Goal: Information Seeking & Learning: Learn about a topic

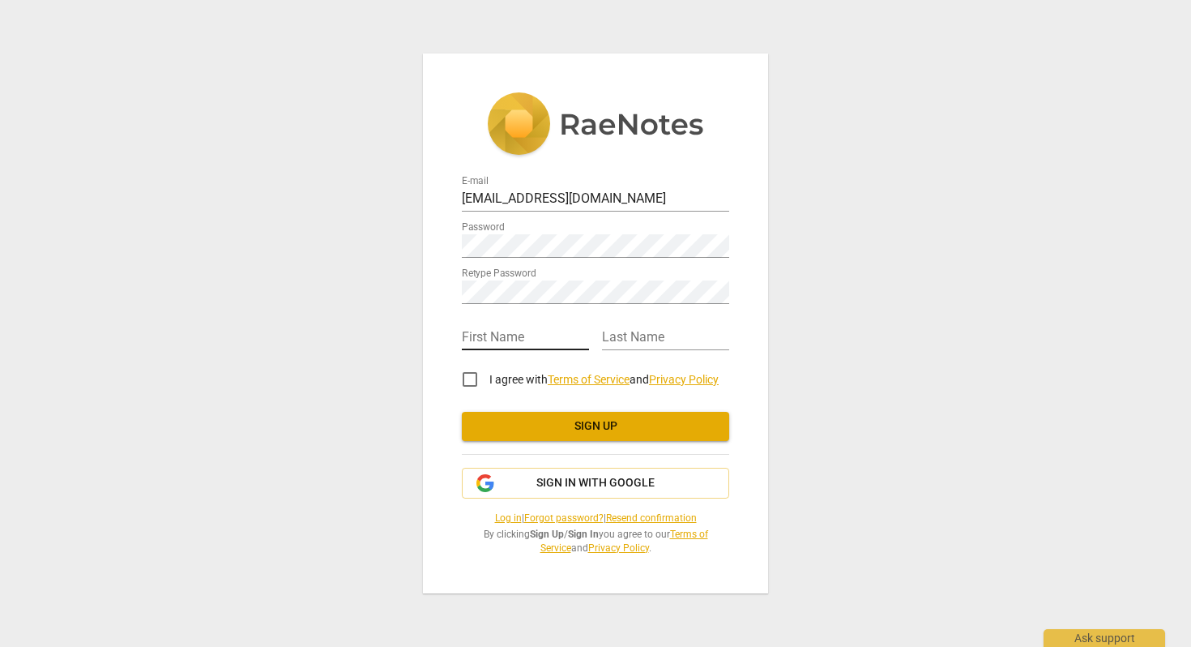
click at [533, 334] on input "text" at bounding box center [525, 339] width 127 height 24
type input "[PERSON_NAME]"
type input "Lips"
click at [537, 330] on input "Anncomb" at bounding box center [525, 339] width 127 height 24
type input "[PERSON_NAME]"
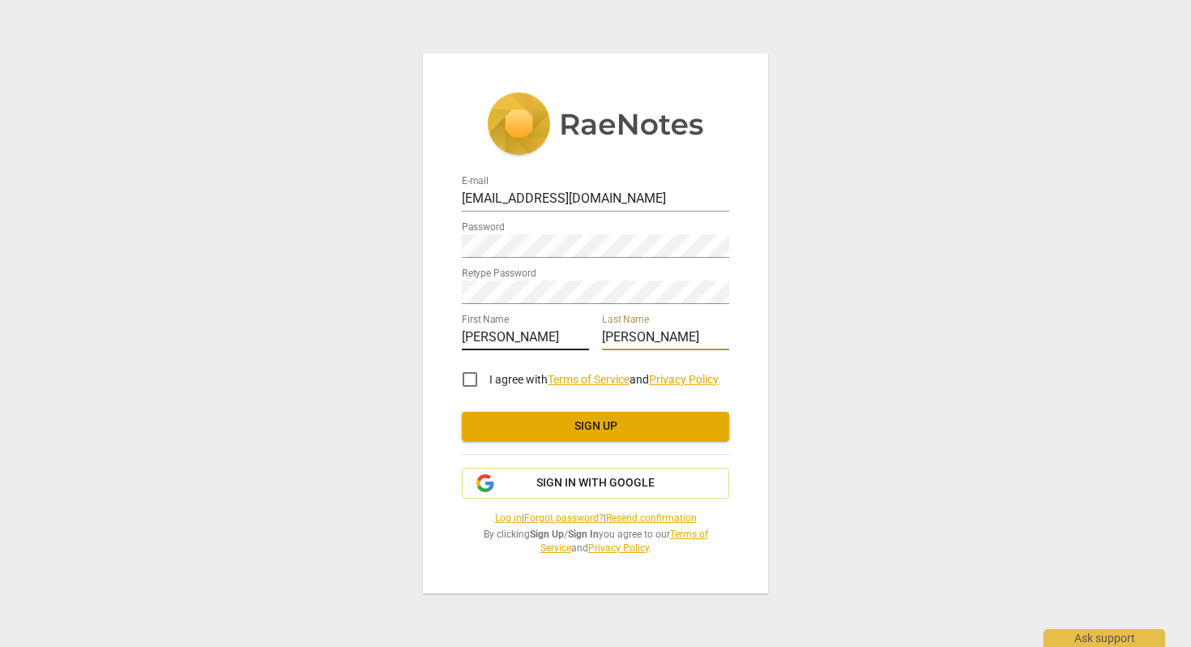
type input "[PERSON_NAME]"
click at [469, 380] on input "I agree with Terms of Service and Privacy Policy" at bounding box center [470, 379] width 39 height 39
checkbox input "true"
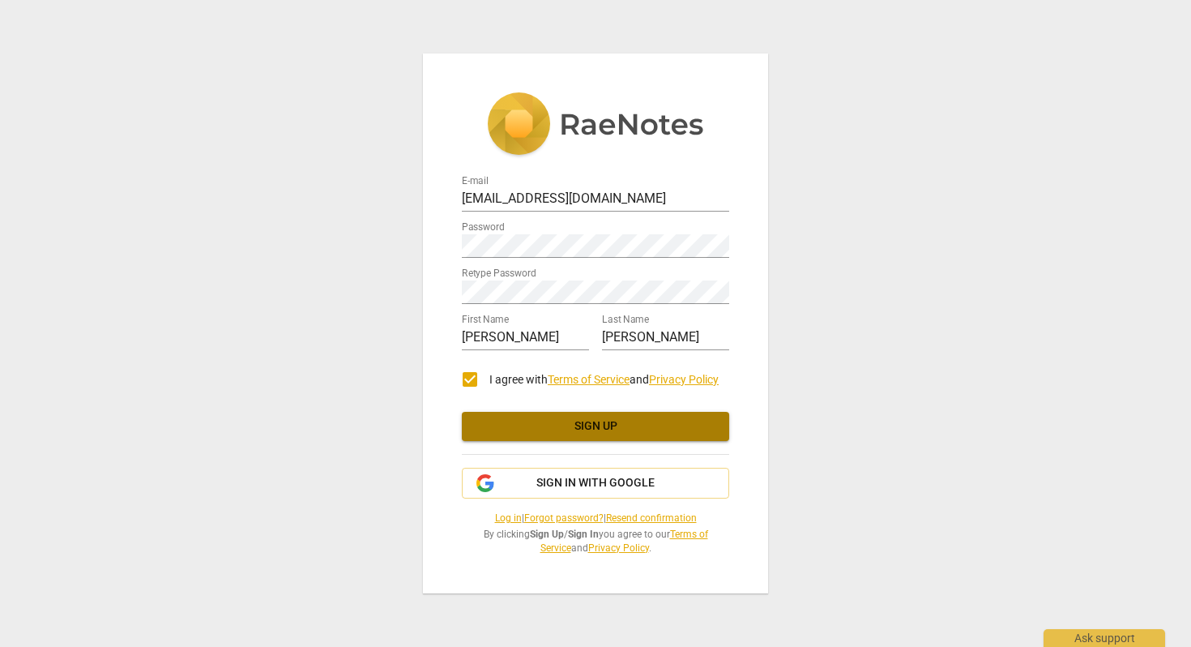
click at [580, 430] on span "Sign up" at bounding box center [596, 426] width 242 height 16
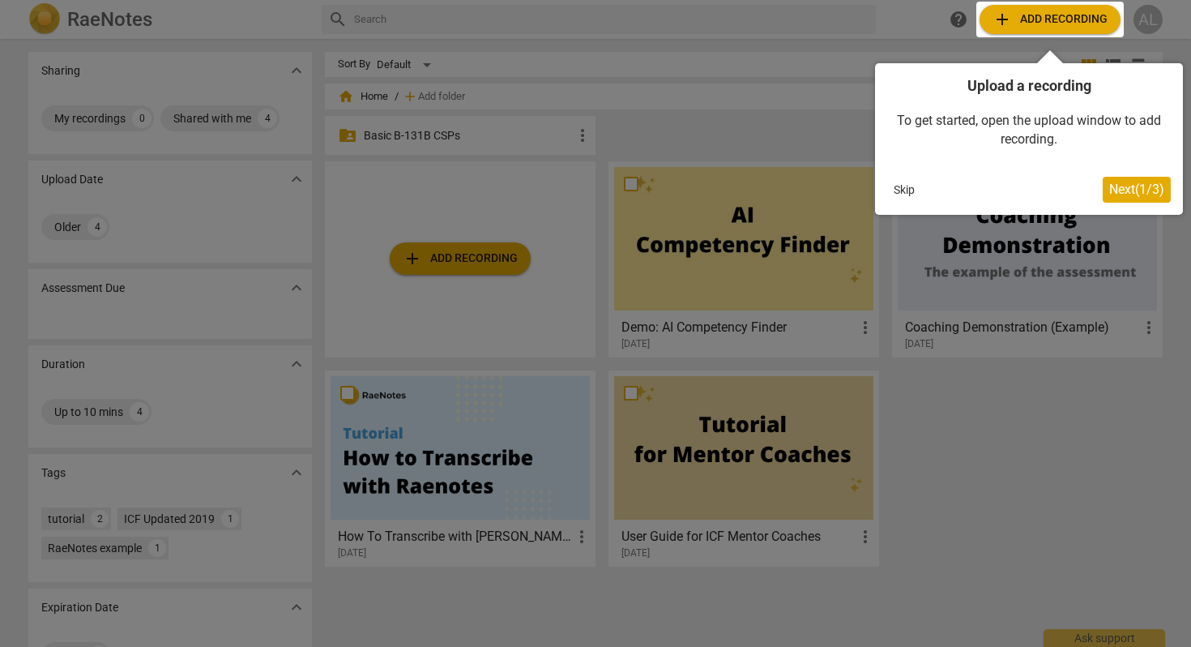
click at [1144, 195] on span "Next ( 1 / 3 )" at bounding box center [1137, 189] width 55 height 15
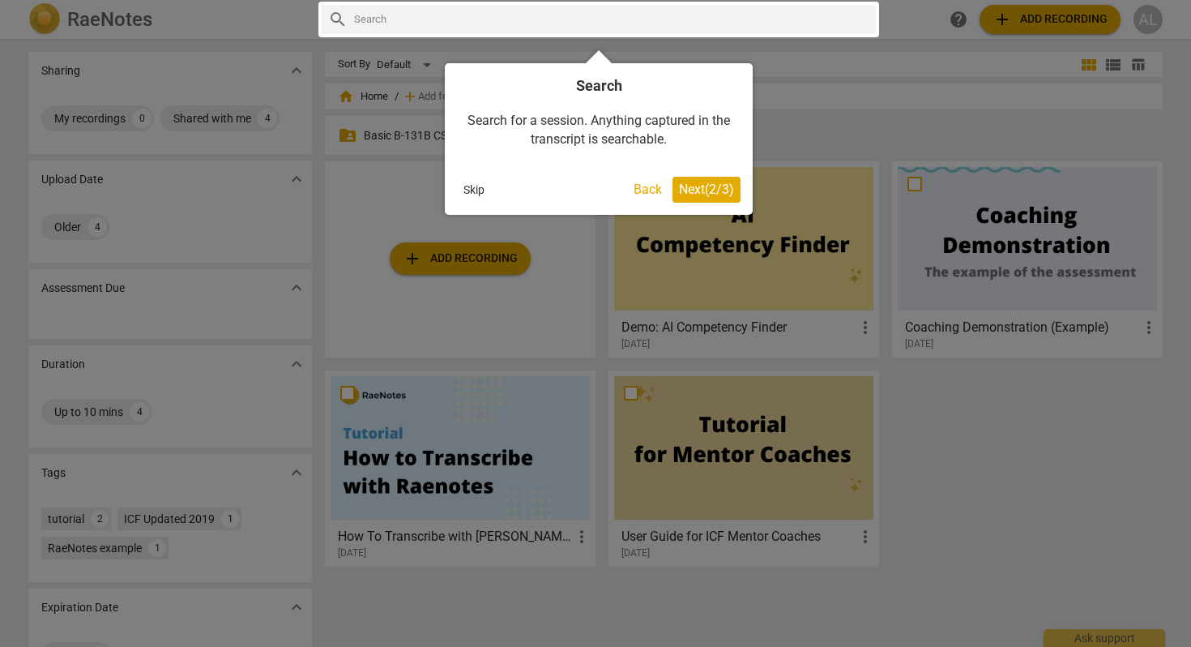
click at [692, 194] on span "Next ( 2 / 3 )" at bounding box center [706, 189] width 55 height 15
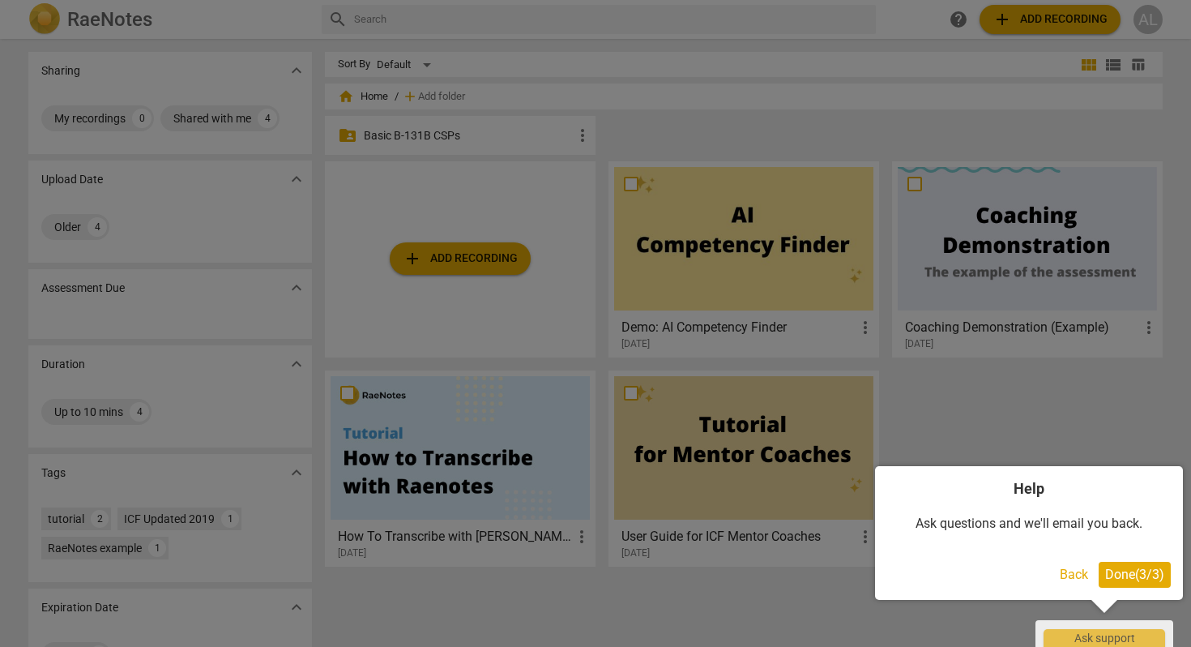
click at [1109, 576] on span "Done ( 3 / 3 )" at bounding box center [1134, 574] width 59 height 15
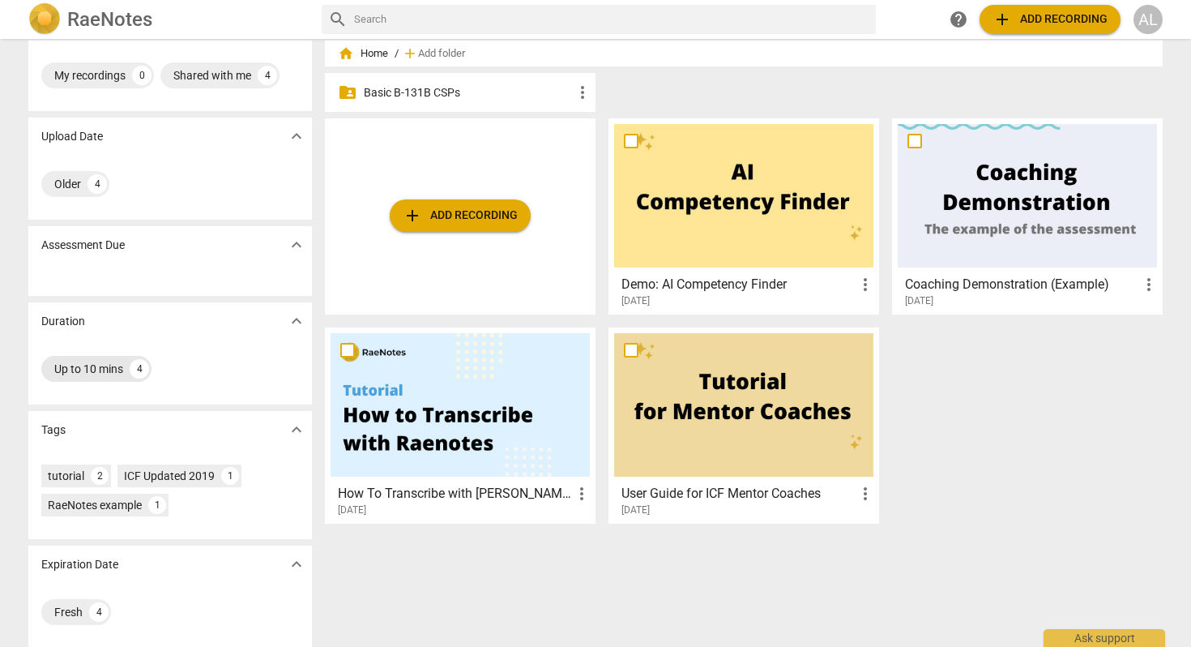
scroll to position [50, 0]
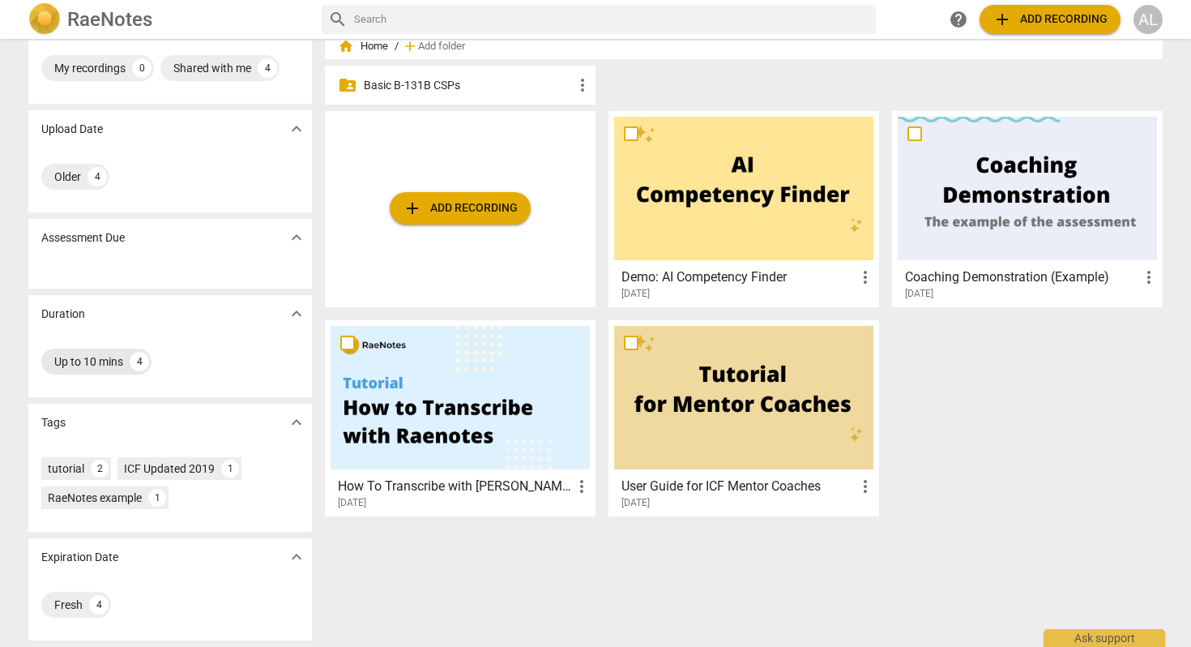
click at [143, 356] on div "4" at bounding box center [139, 361] width 19 height 19
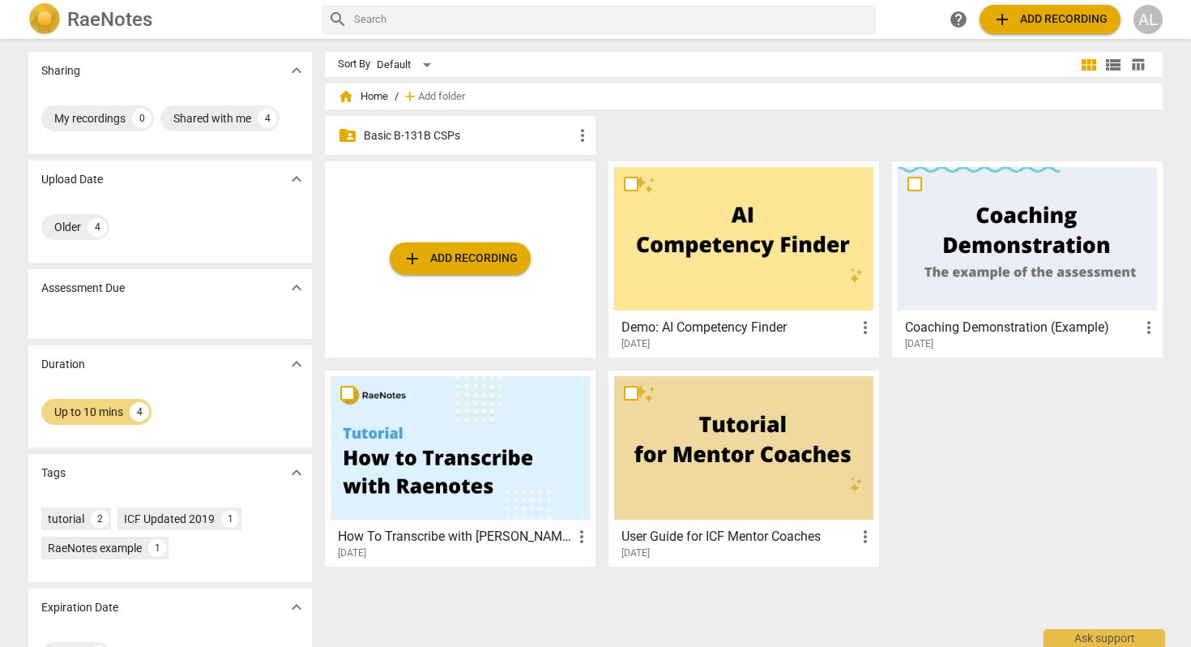
click at [295, 368] on span "expand_more" at bounding box center [296, 363] width 19 height 19
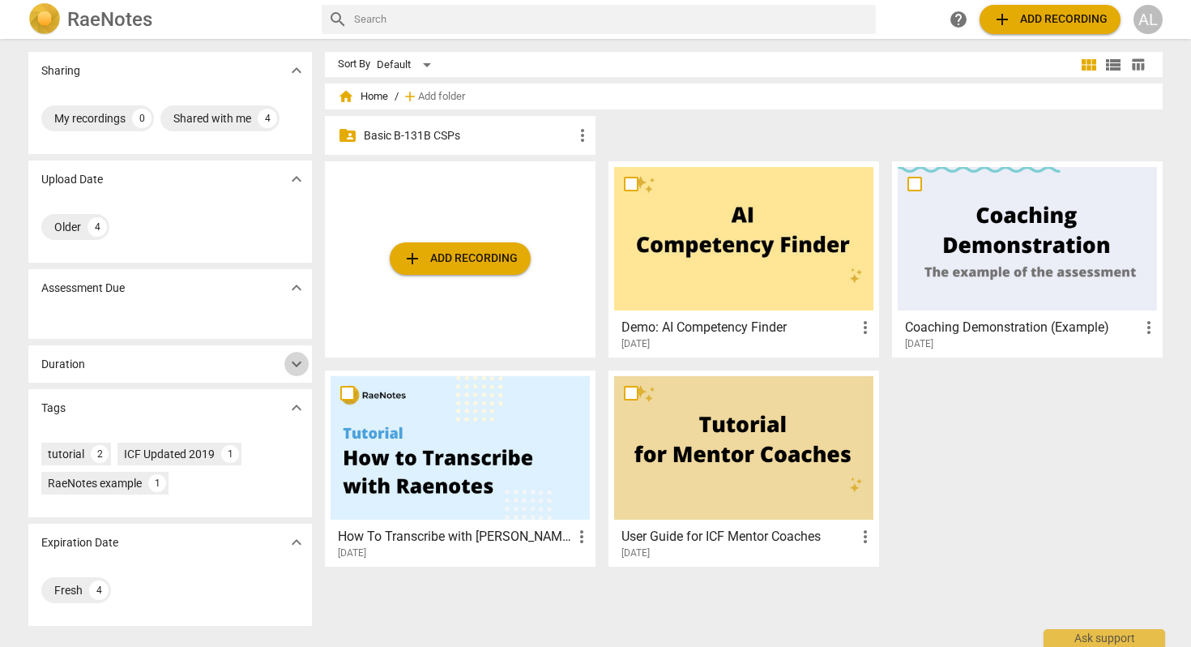
click at [295, 368] on span "expand_more" at bounding box center [296, 363] width 19 height 19
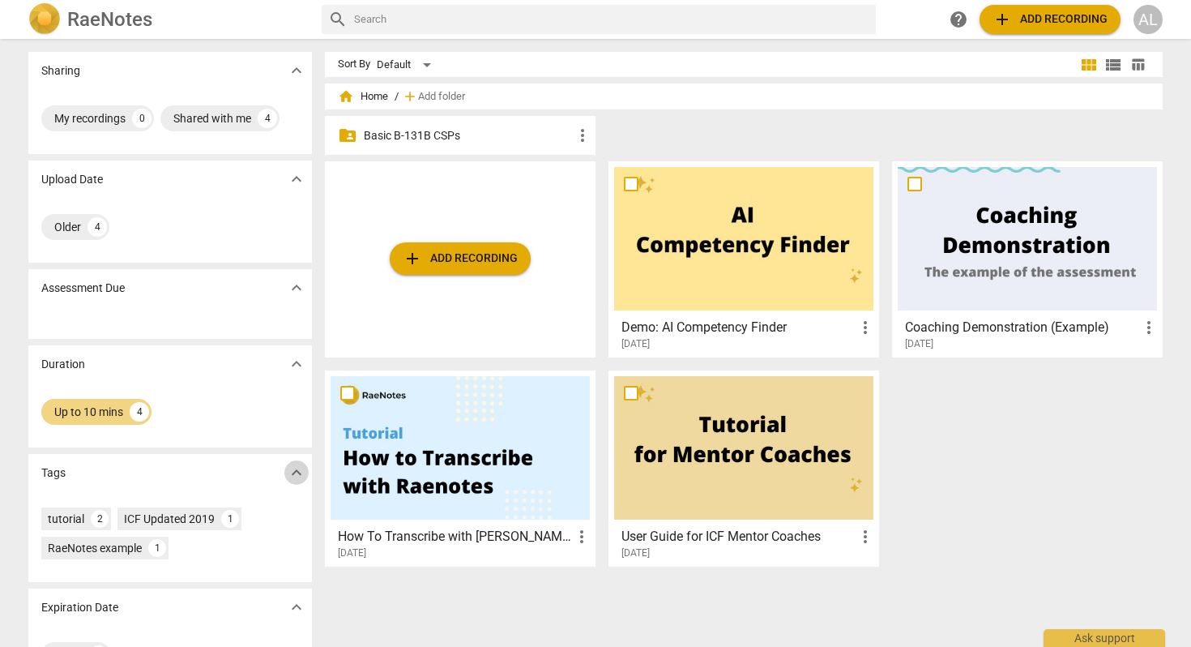
click at [294, 472] on span "expand_more" at bounding box center [296, 472] width 19 height 19
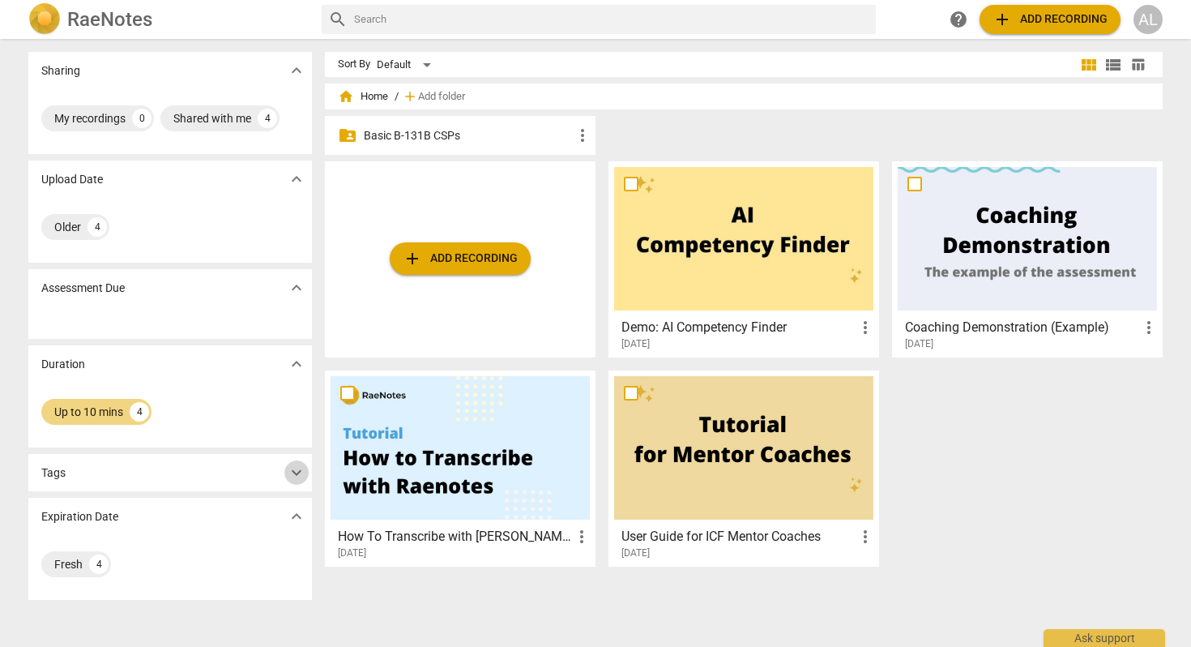
click at [294, 472] on span "expand_more" at bounding box center [296, 472] width 19 height 19
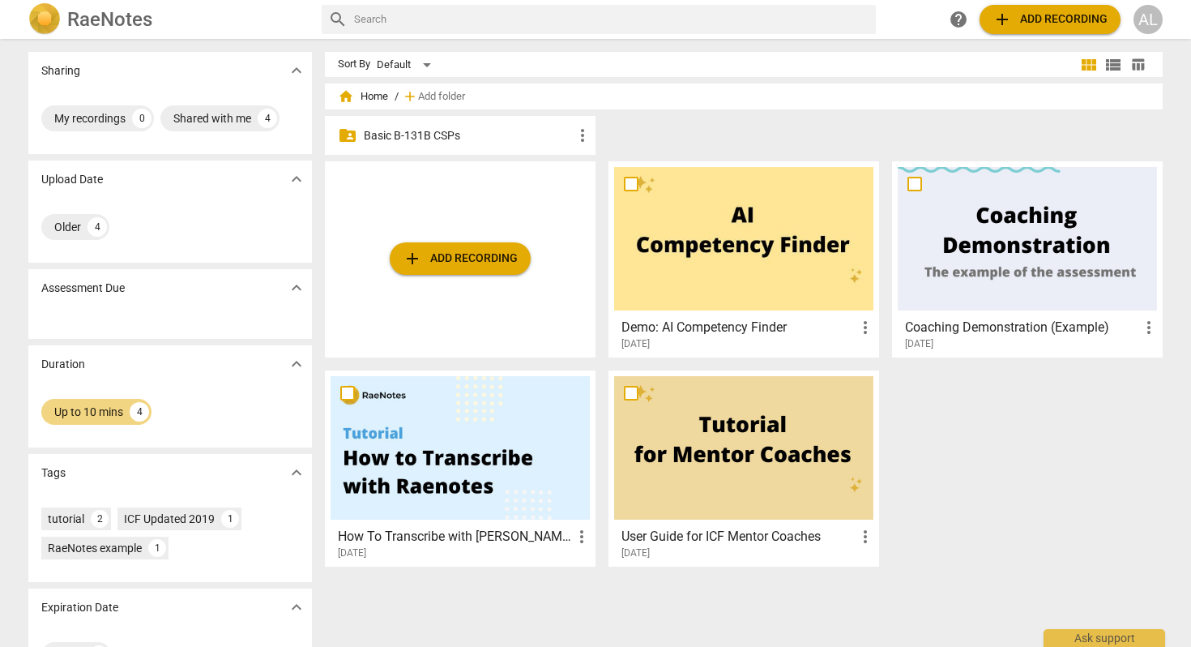
scroll to position [50, 0]
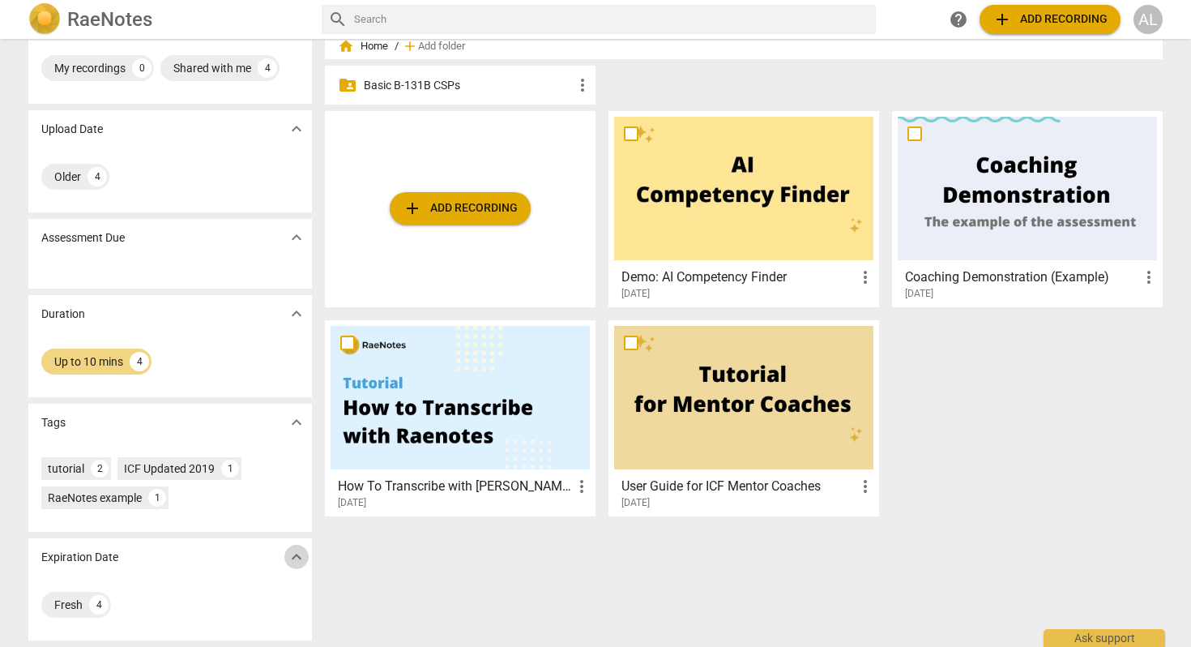
click at [293, 558] on span "expand_more" at bounding box center [296, 556] width 19 height 19
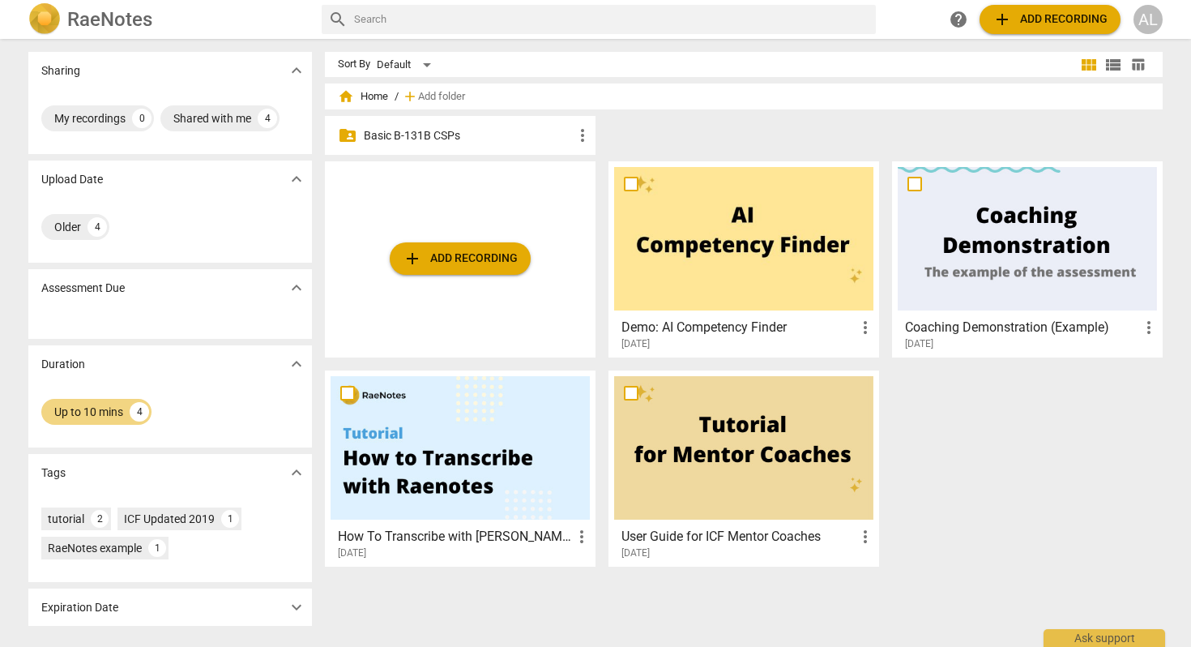
scroll to position [0, 0]
click at [293, 609] on span "expand_more" at bounding box center [296, 606] width 19 height 19
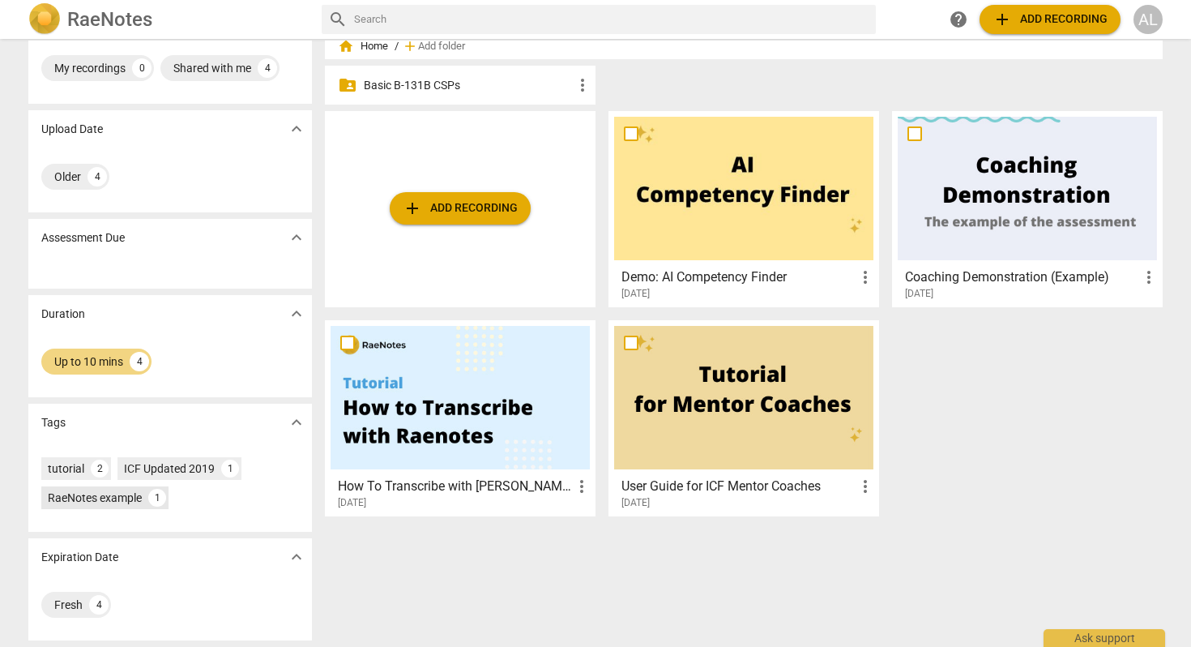
click at [114, 501] on div "RaeNotes example" at bounding box center [95, 498] width 94 height 16
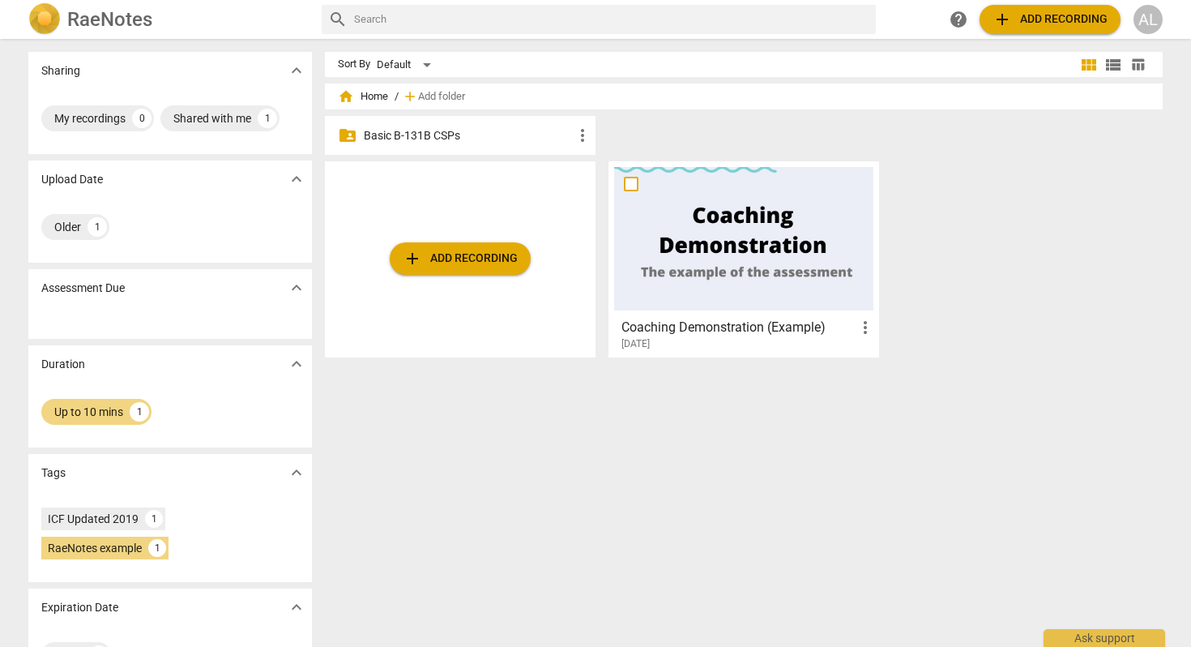
click at [742, 254] on div at bounding box center [743, 238] width 259 height 143
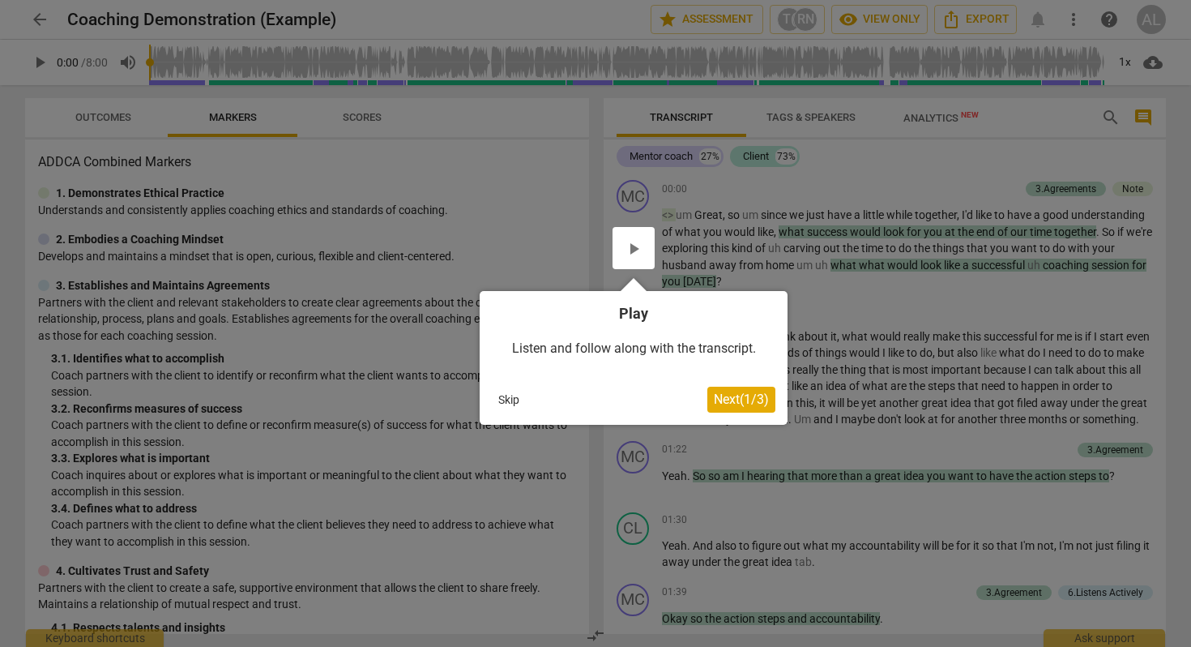
click at [730, 400] on span "Next ( 1 / 3 )" at bounding box center [741, 398] width 55 height 15
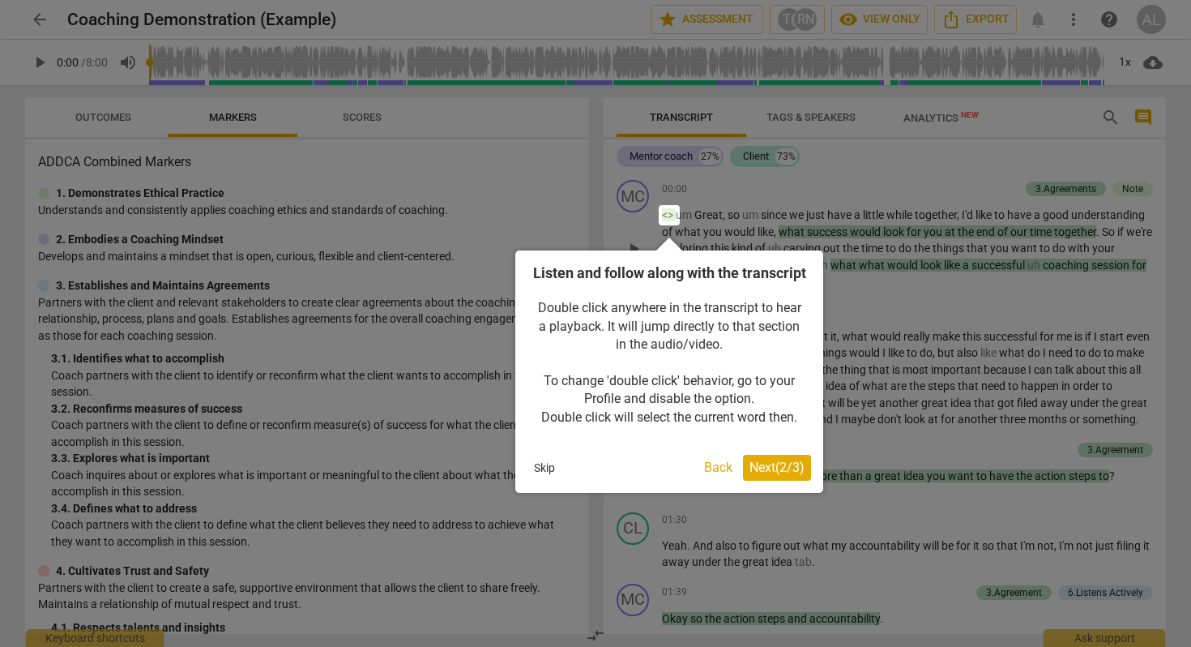
click at [767, 475] on span "Next ( 2 / 3 )" at bounding box center [777, 467] width 55 height 15
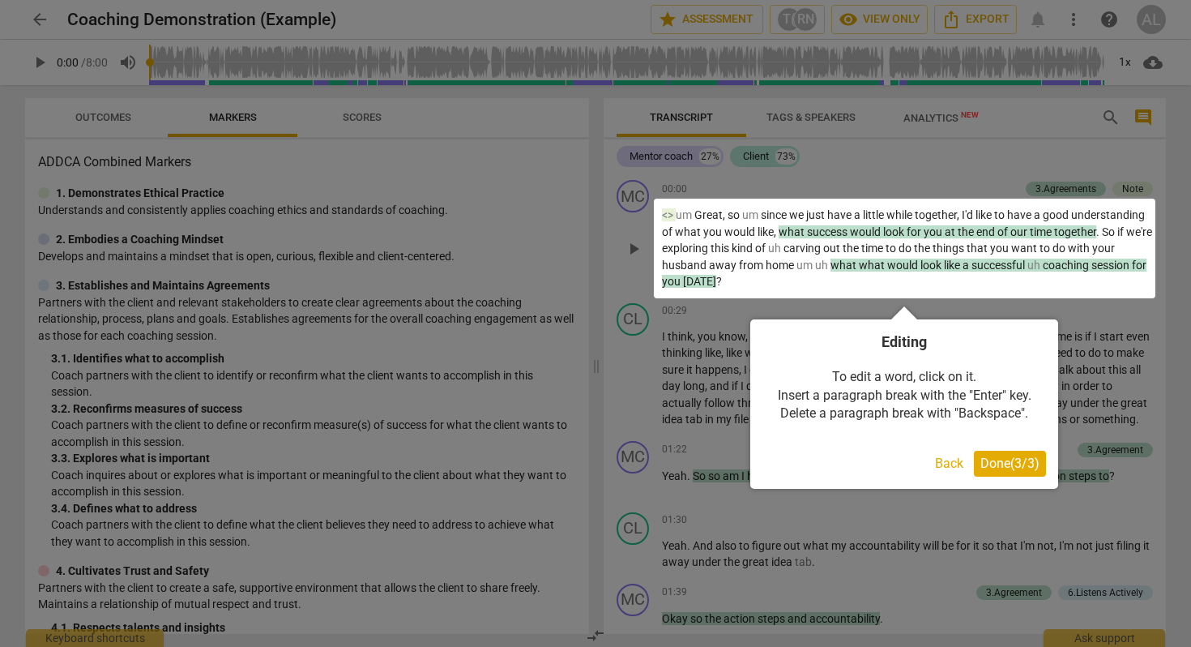
click at [1028, 457] on span "Done ( 3 / 3 )" at bounding box center [1010, 462] width 59 height 15
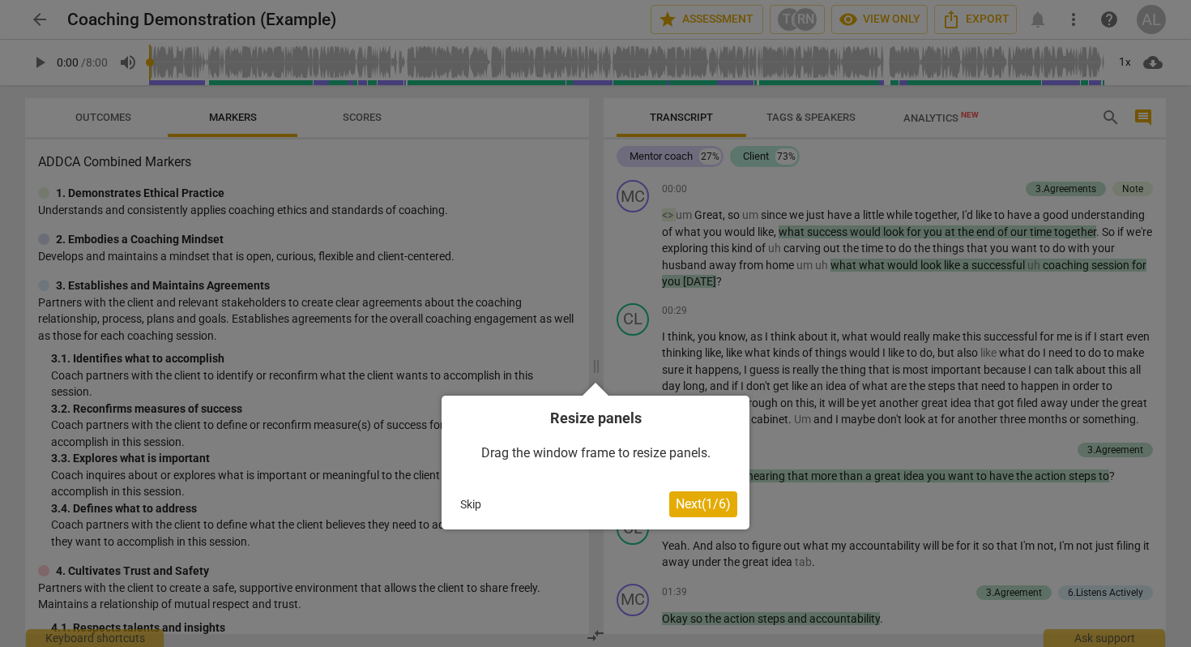
click at [685, 505] on span "Next ( 1 / 6 )" at bounding box center [703, 503] width 55 height 15
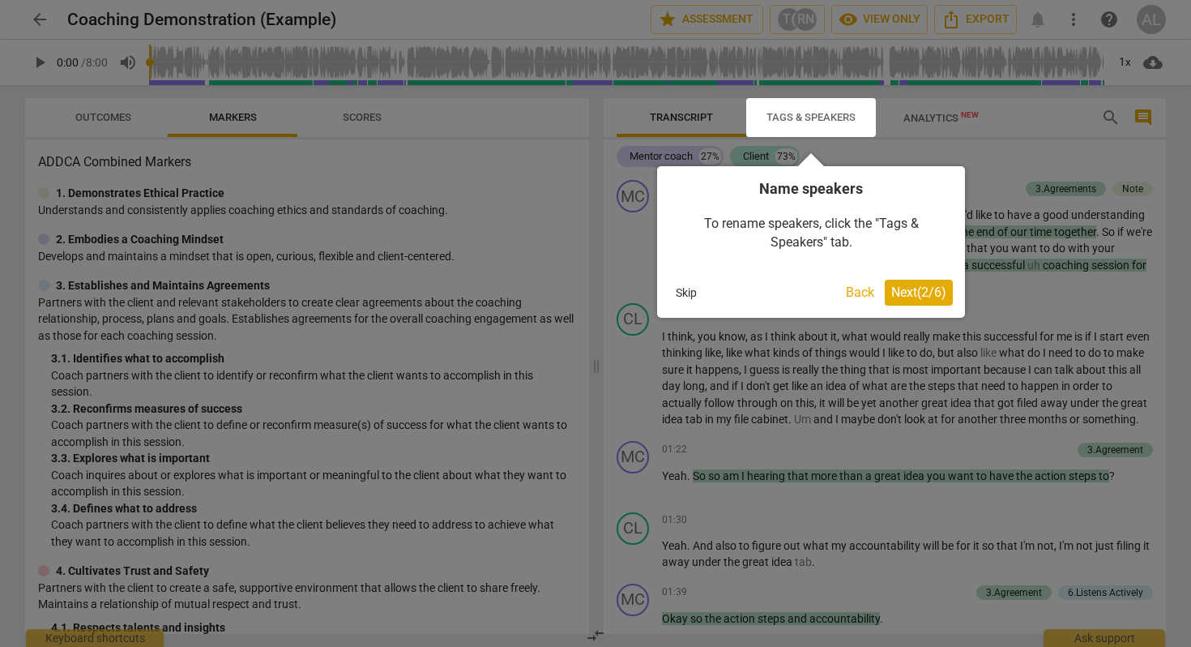
click at [916, 290] on span "Next ( 2 / 6 )" at bounding box center [918, 291] width 55 height 15
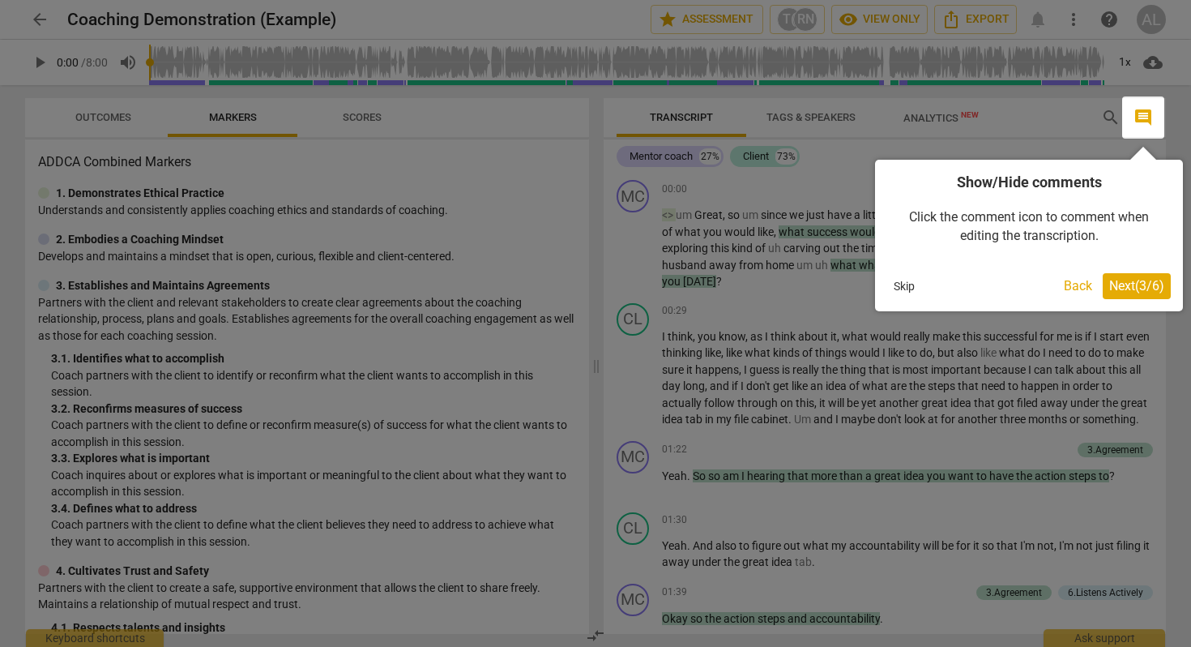
click at [1134, 280] on span "Next ( 3 / 6 )" at bounding box center [1137, 285] width 55 height 15
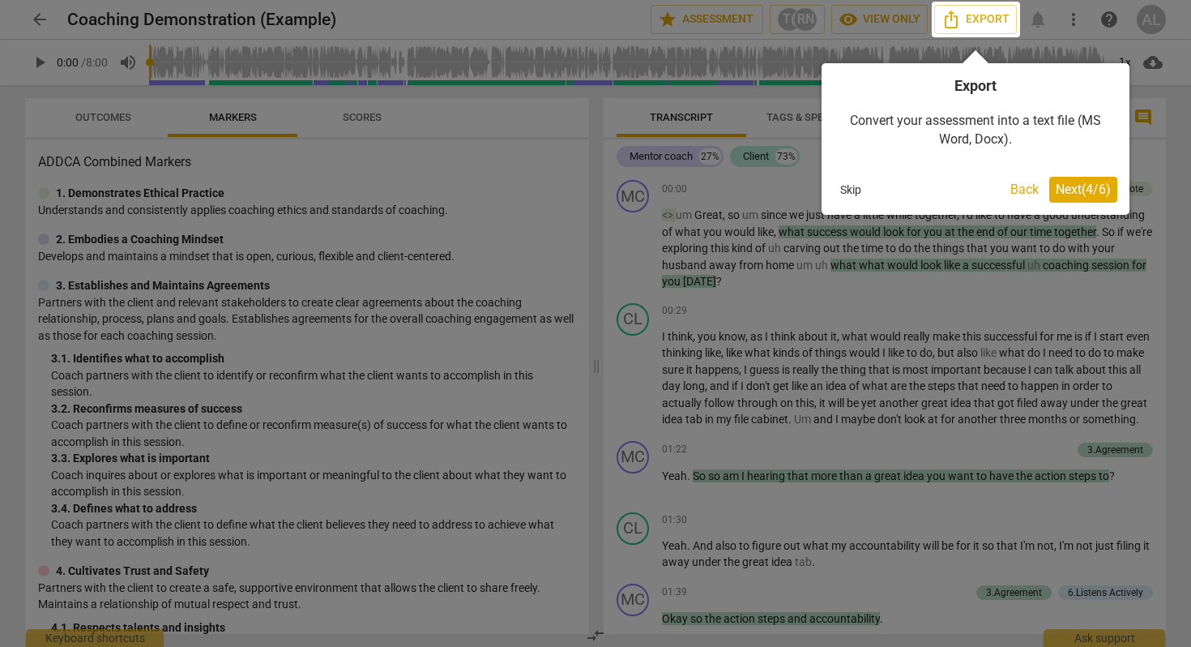
click at [1104, 190] on span "Next ( 4 / 6 )" at bounding box center [1083, 189] width 55 height 15
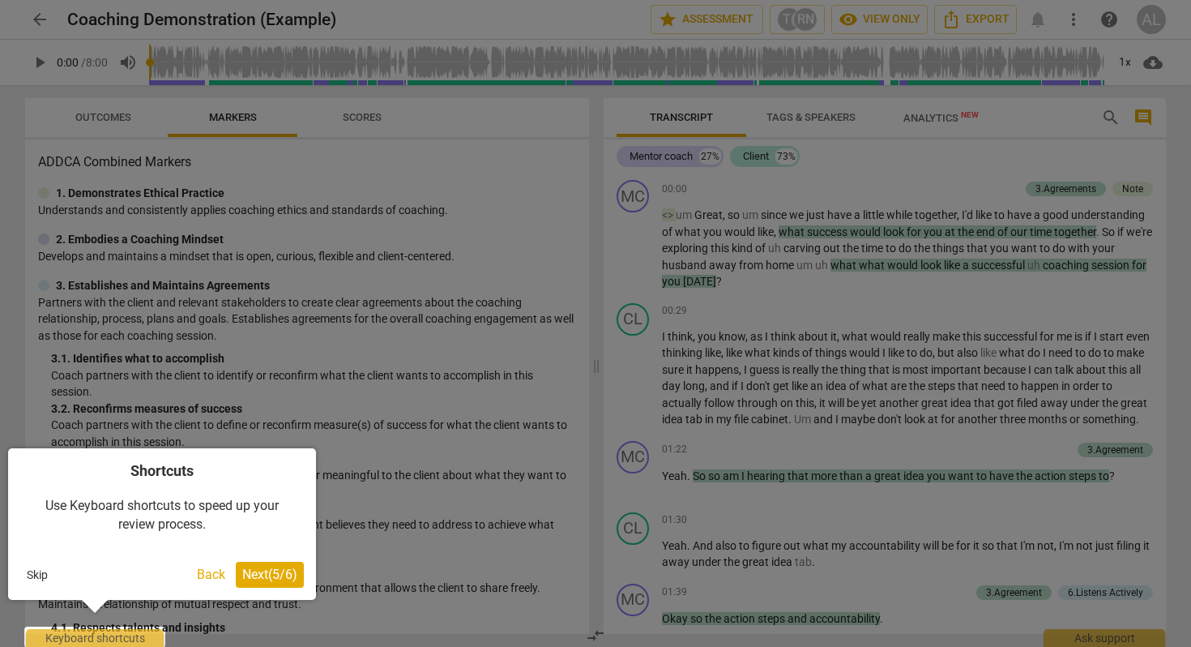
click at [270, 574] on span "Next ( 5 / 6 )" at bounding box center [269, 574] width 55 height 15
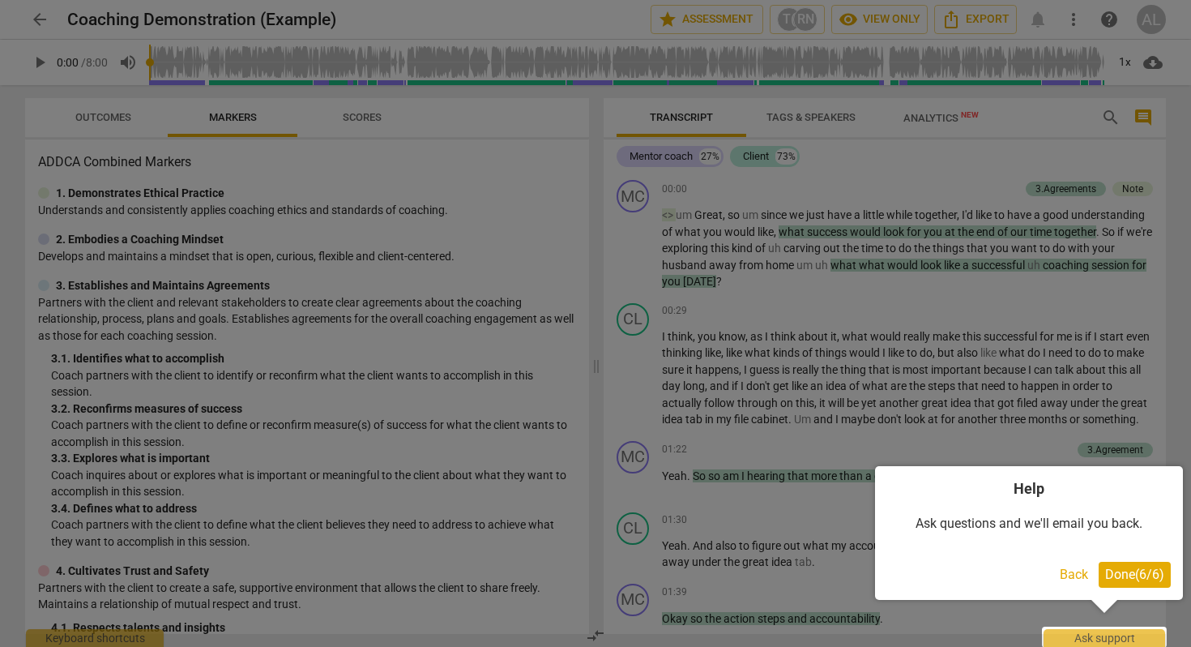
click at [1114, 571] on span "Done ( 6 / 6 )" at bounding box center [1134, 574] width 59 height 15
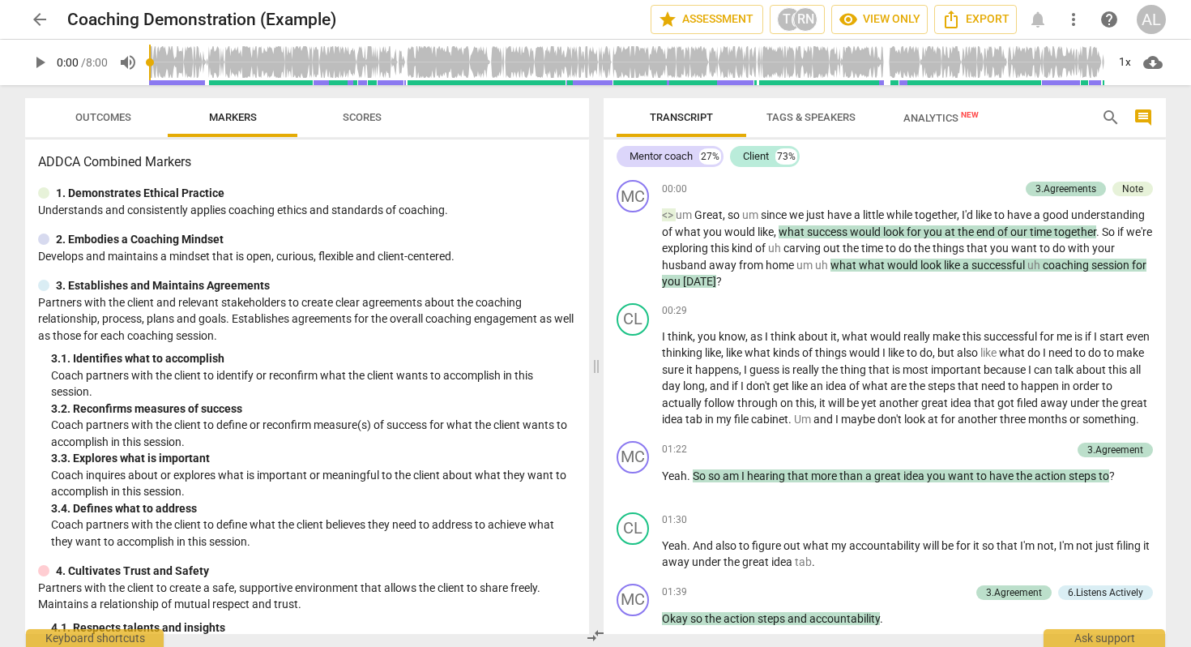
click at [100, 115] on span "Outcomes" at bounding box center [103, 117] width 56 height 12
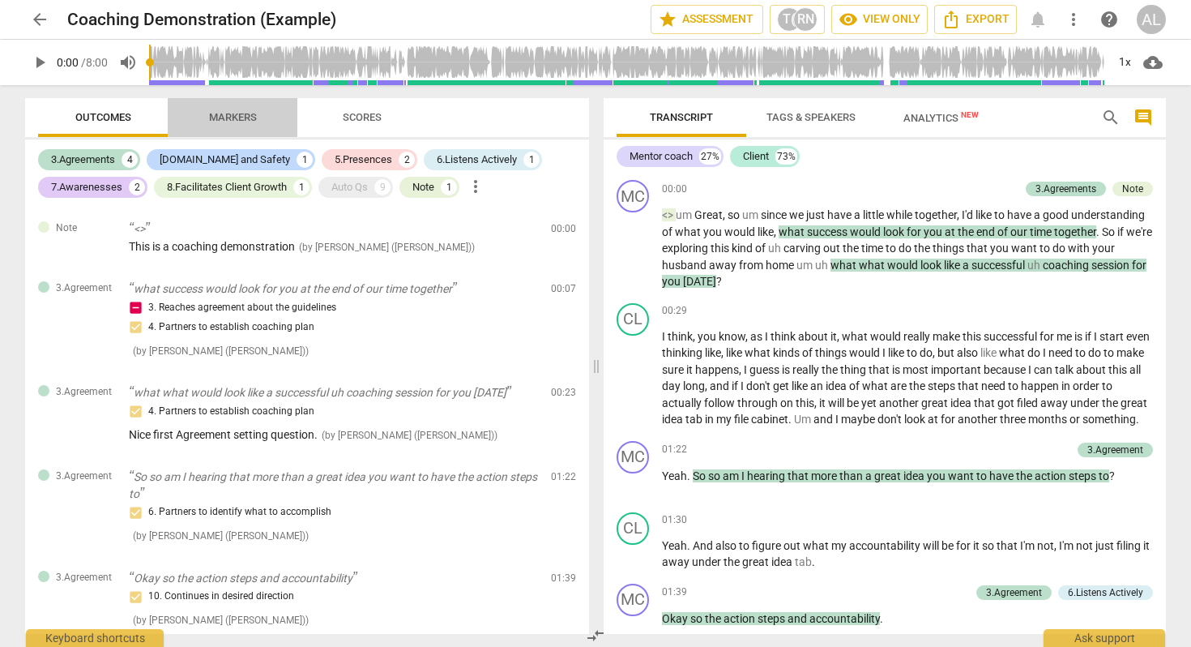
click at [217, 132] on button "Markers" at bounding box center [233, 117] width 130 height 39
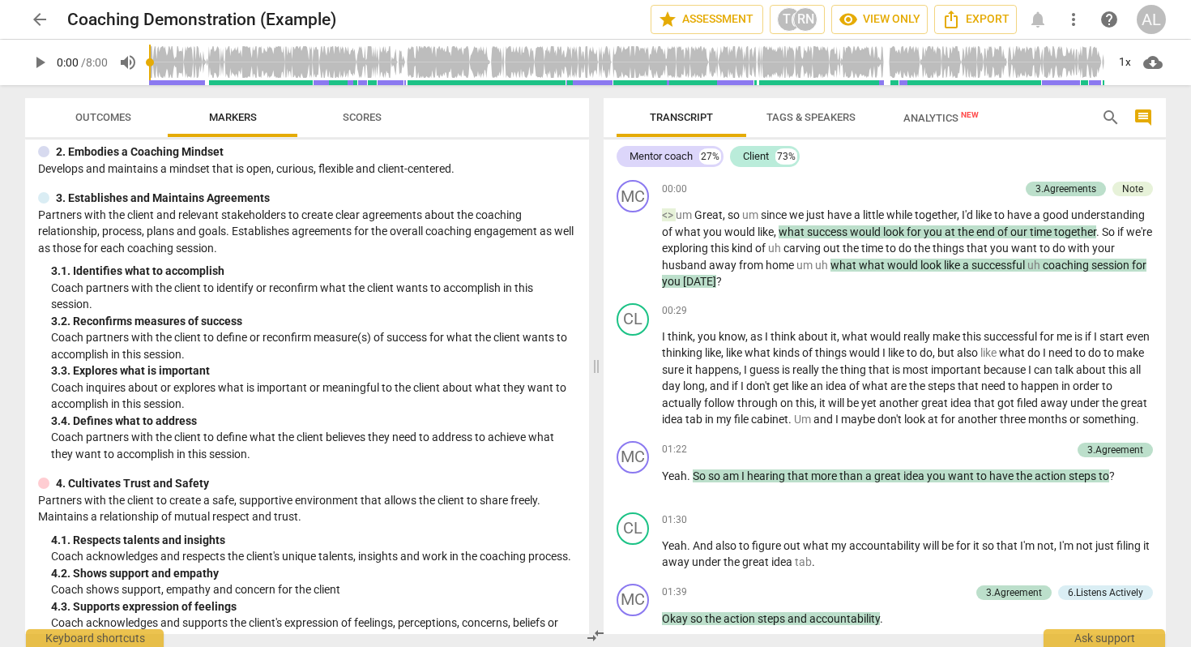
scroll to position [89, 0]
click at [246, 336] on p "Coach partners with the client to define or reconfirm measure(s) of success for…" at bounding box center [313, 343] width 525 height 33
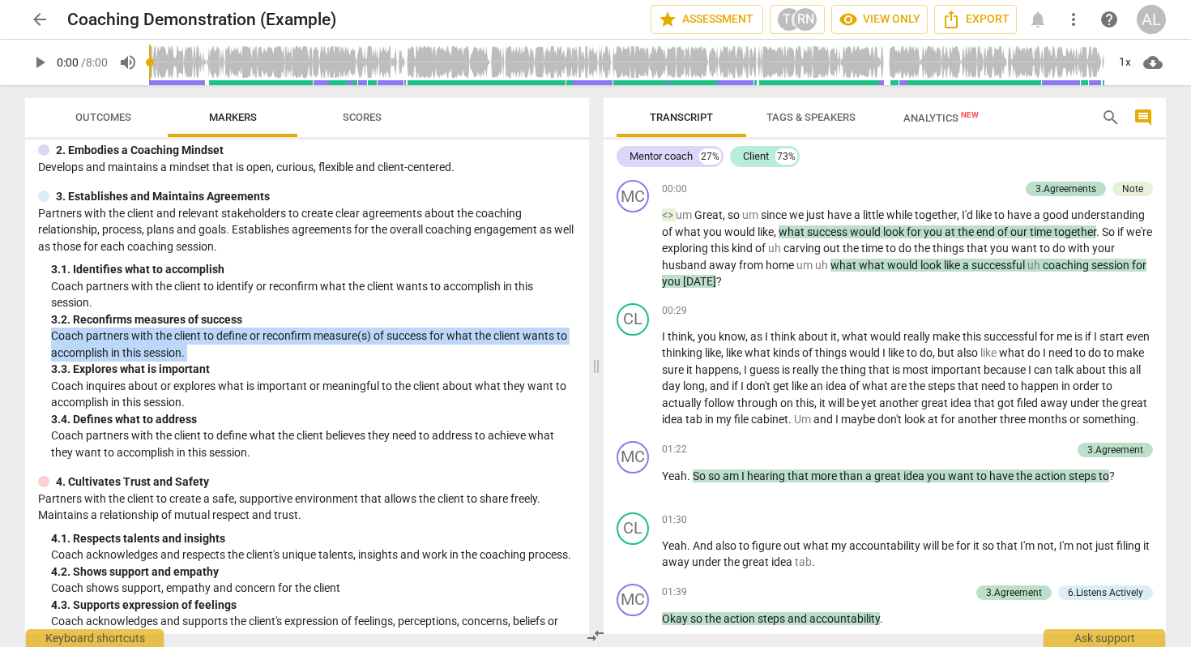
click at [246, 336] on p "Coach partners with the client to define or reconfirm measure(s) of success for…" at bounding box center [313, 343] width 525 height 33
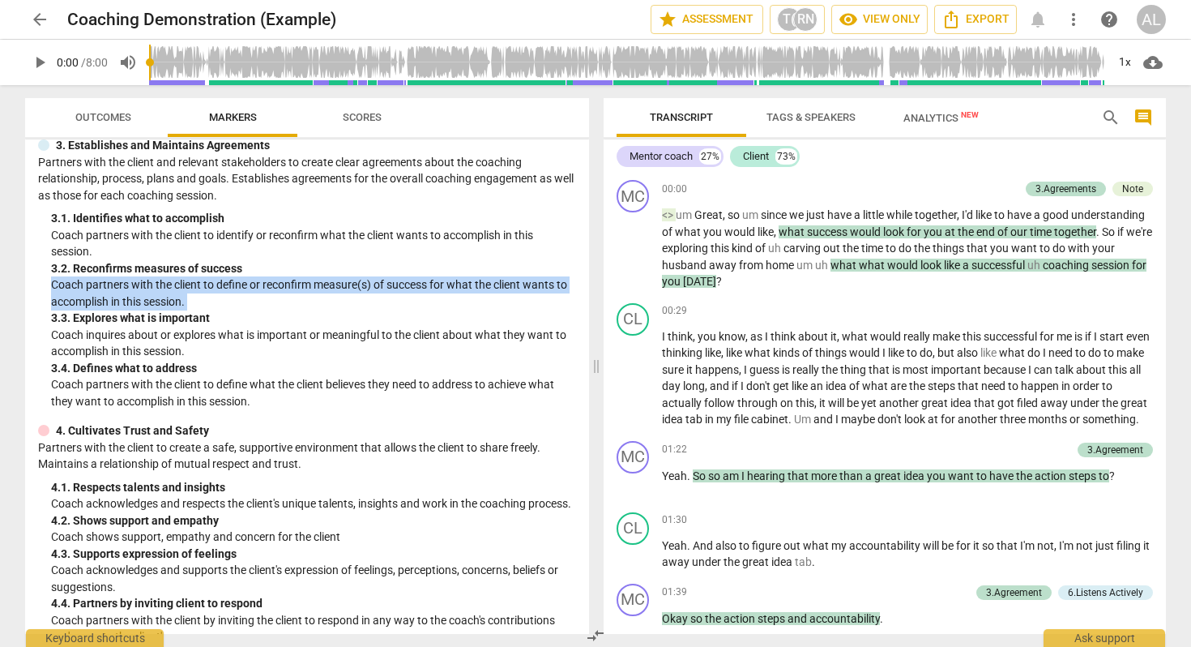
scroll to position [152, 0]
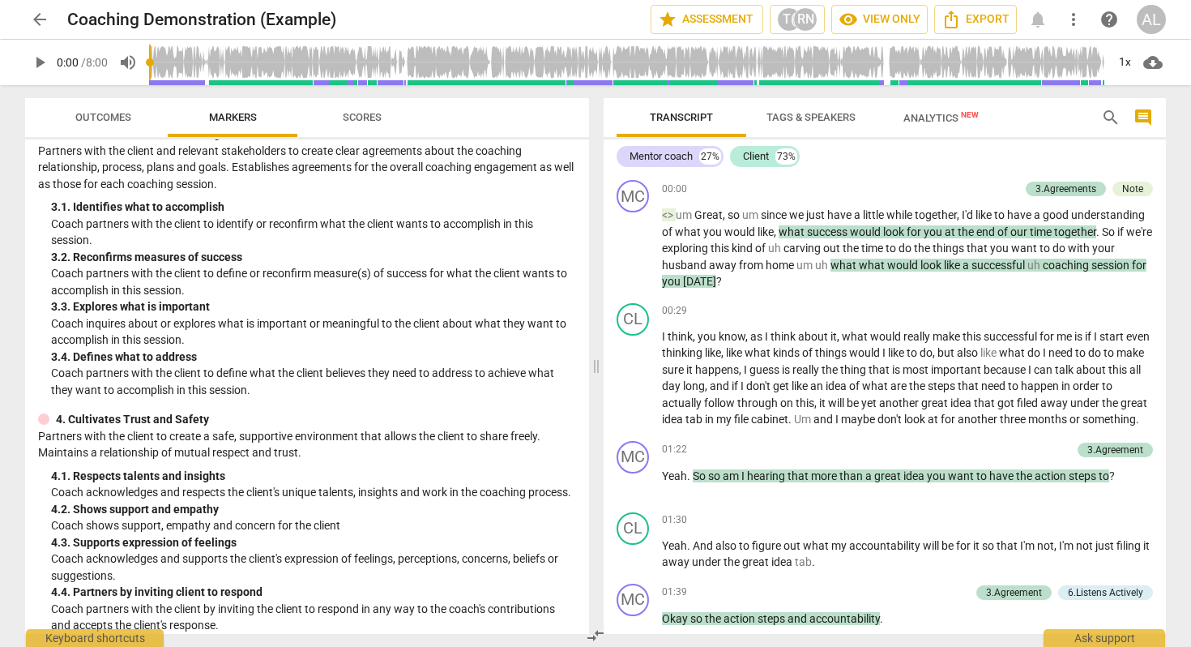
click at [247, 337] on p "Coach inquires about or explores what is important or meaningful to the client …" at bounding box center [313, 331] width 525 height 33
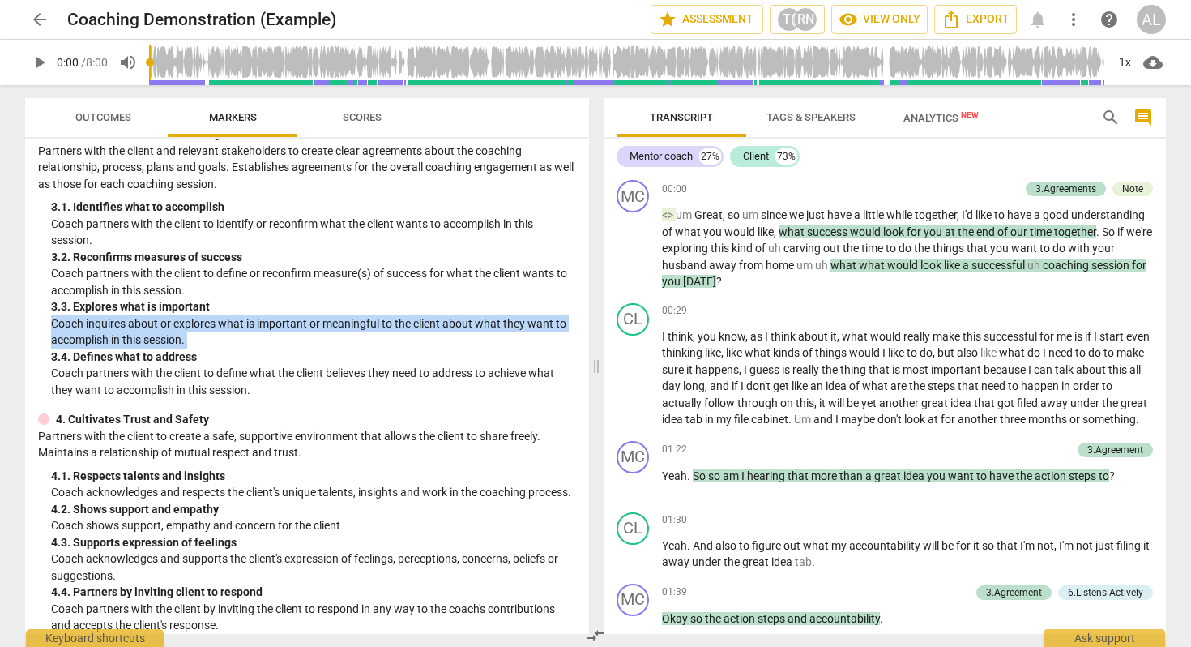
click at [247, 337] on p "Coach inquires about or explores what is important or meaningful to the client …" at bounding box center [313, 331] width 525 height 33
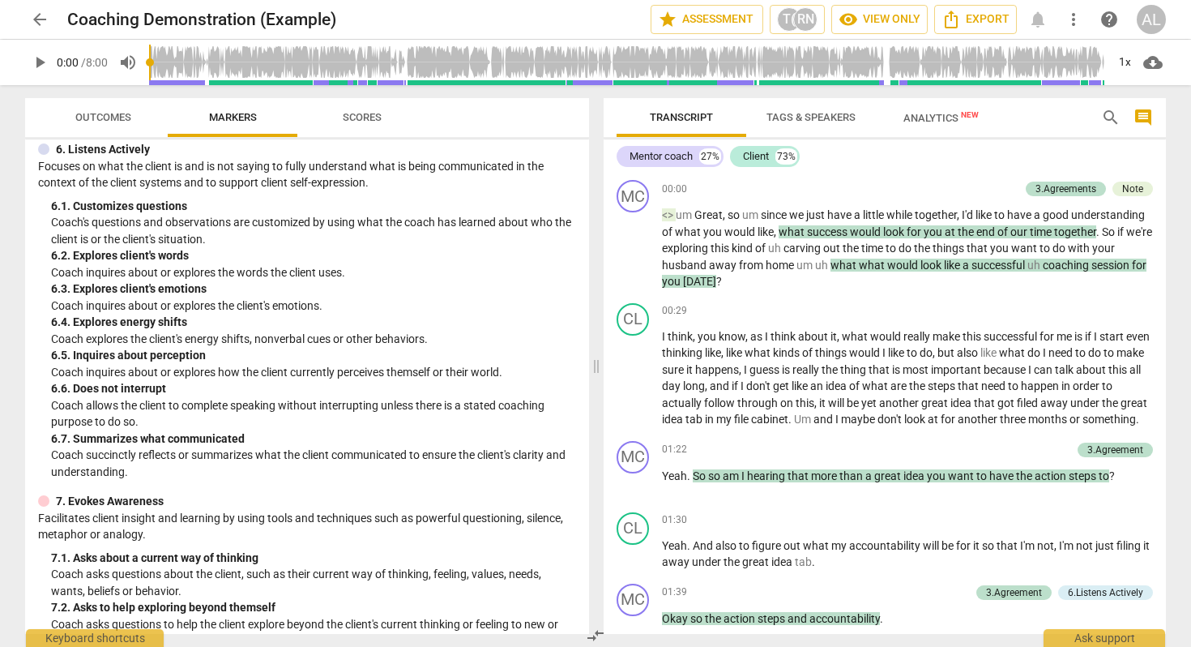
scroll to position [894, 0]
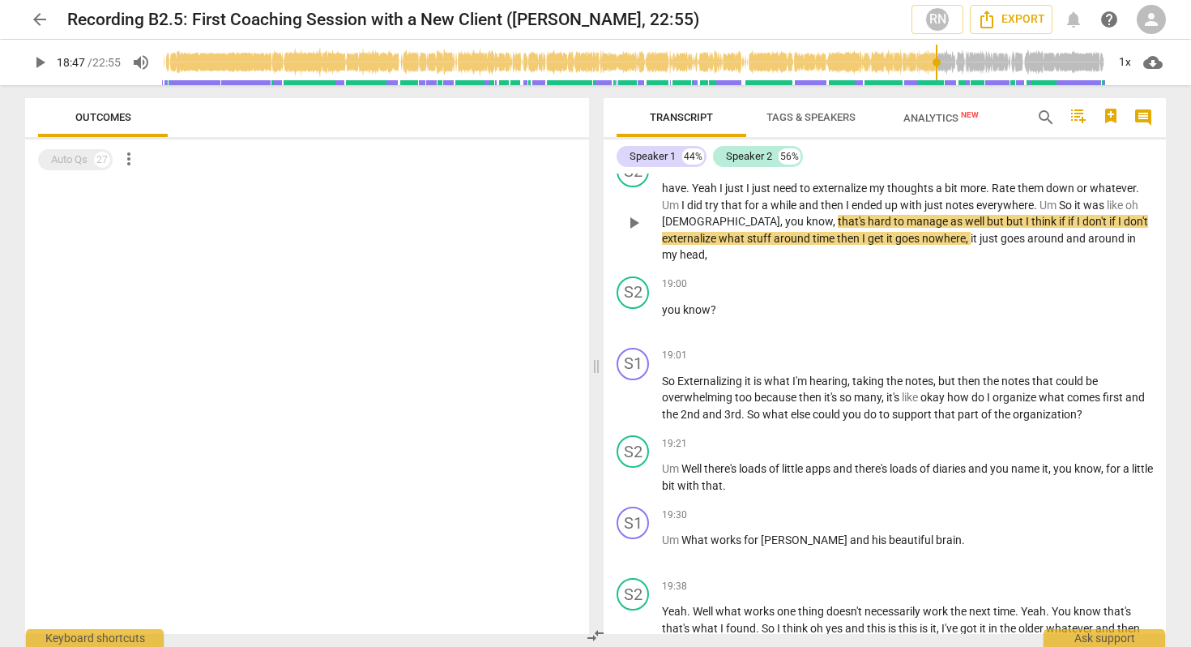
scroll to position [4863, 0]
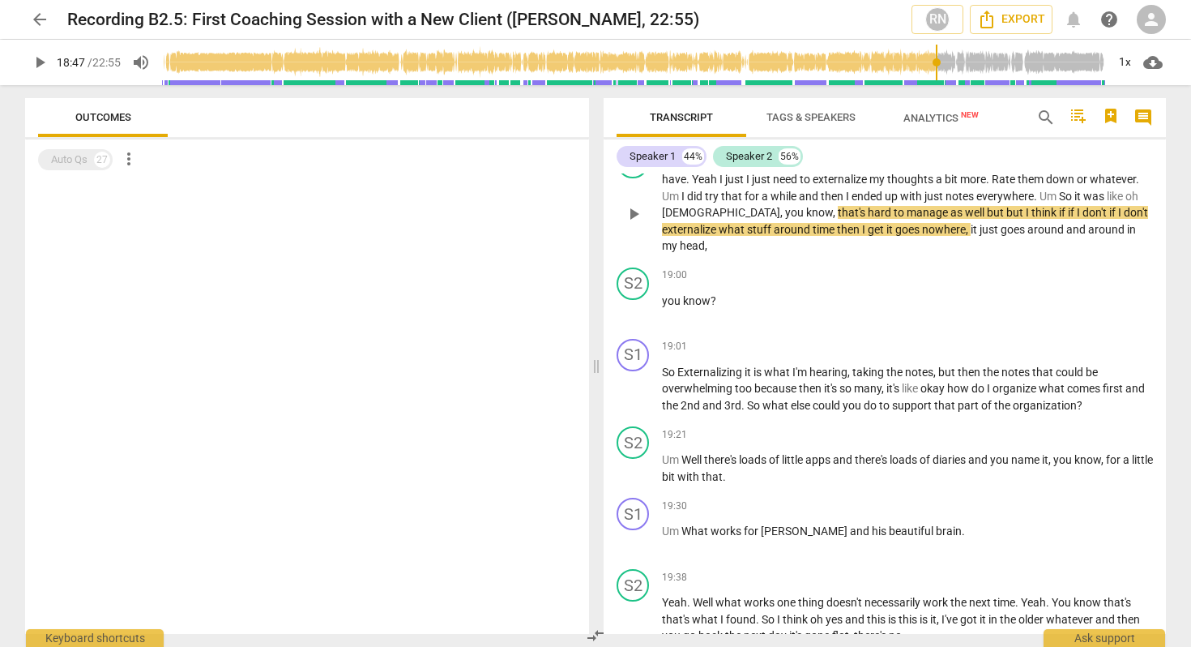
click at [631, 224] on span "play_arrow" at bounding box center [633, 213] width 19 height 19
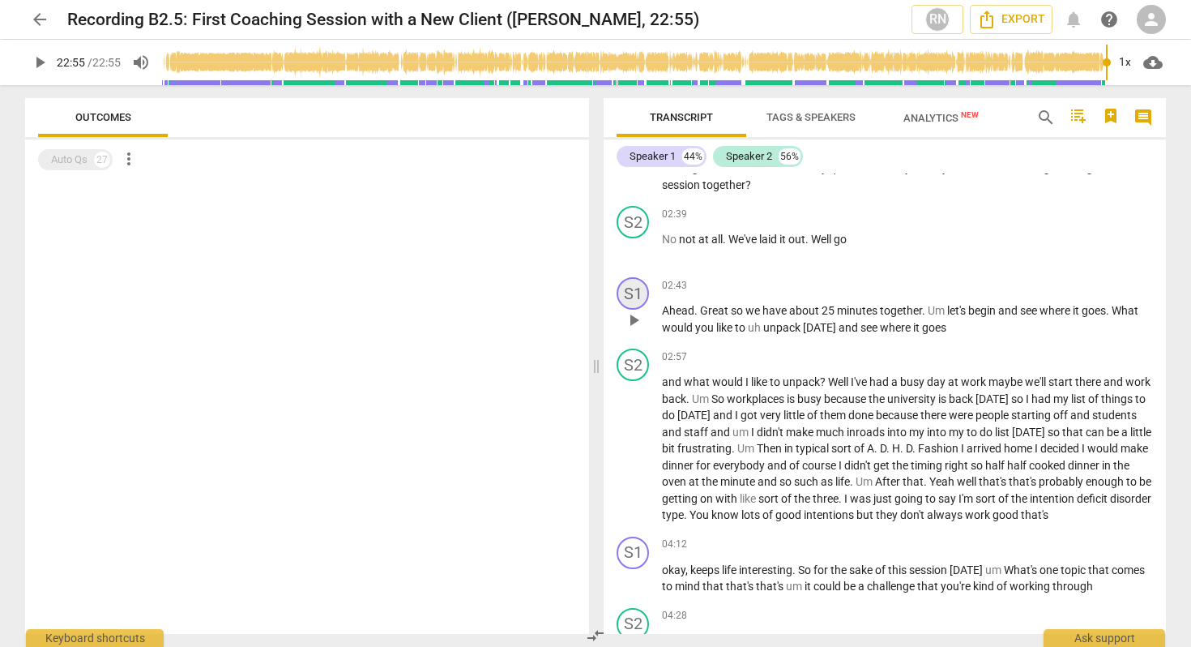
scroll to position [659, 0]
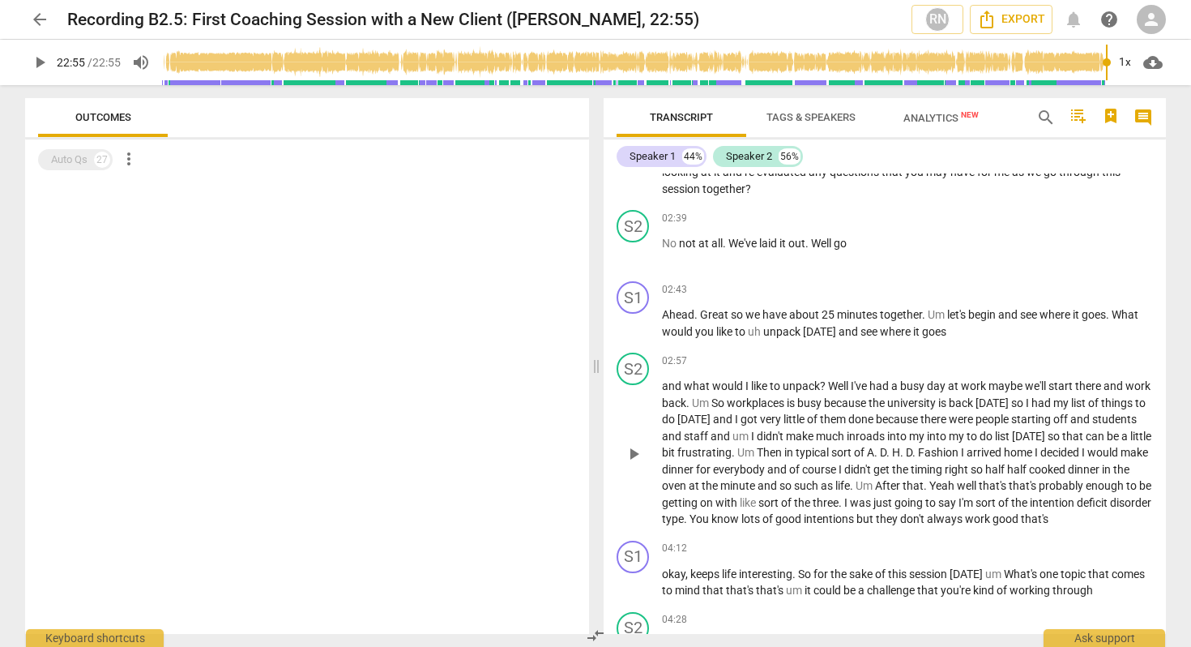
click at [630, 464] on span "play_arrow" at bounding box center [633, 453] width 19 height 19
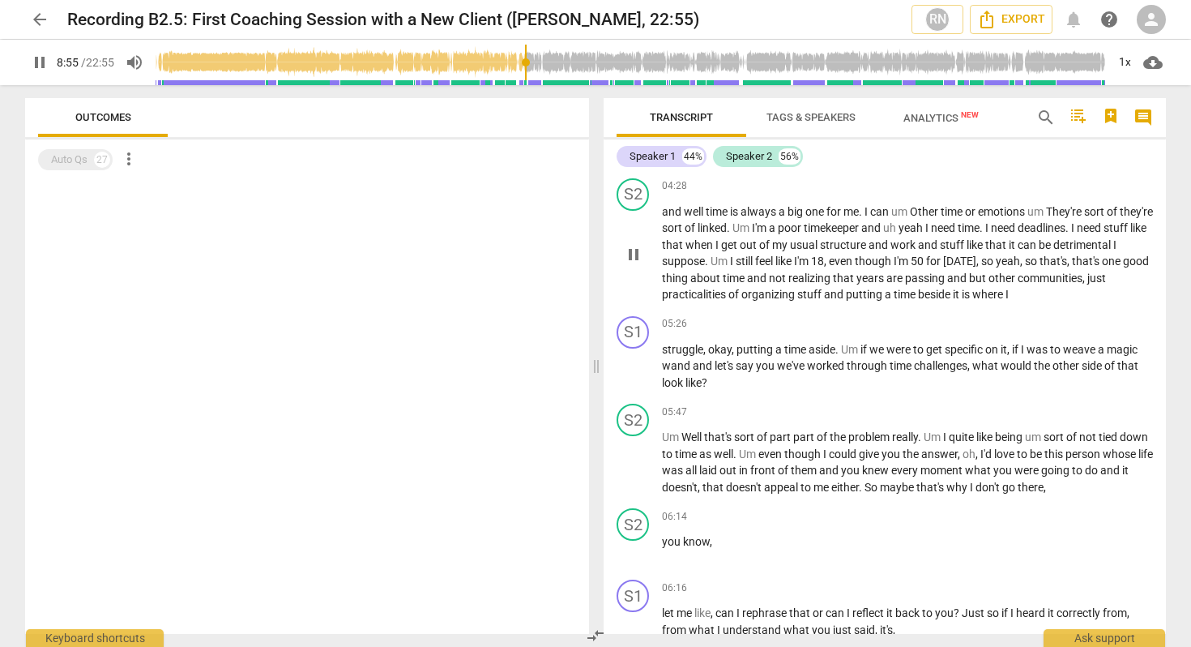
scroll to position [2392, 0]
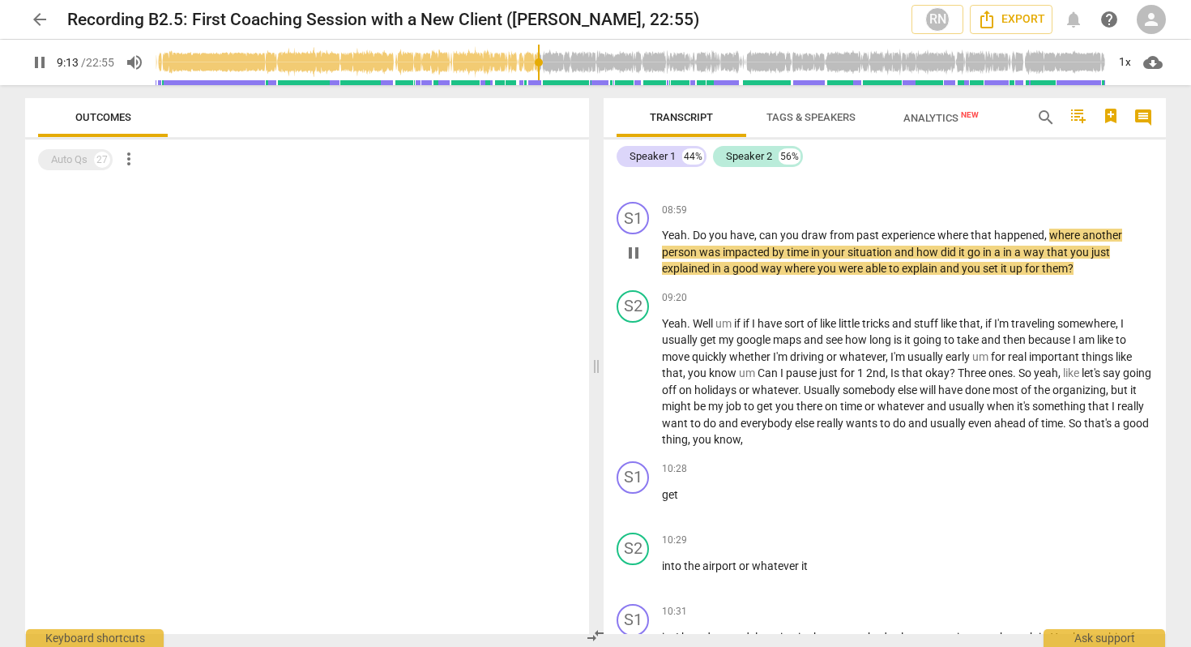
click at [836, 276] on p "Yeah . Do you have , can you draw from past experience where that happened , wh…" at bounding box center [907, 252] width 491 height 50
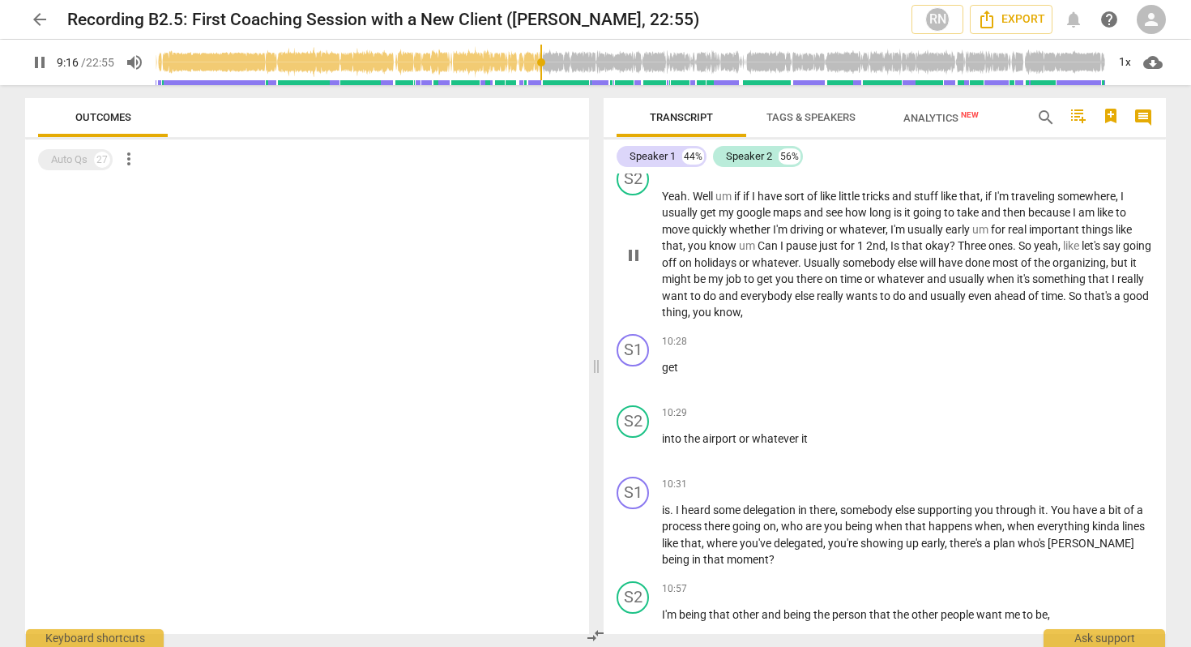
scroll to position [2519, 0]
click at [43, 66] on span "pause" at bounding box center [39, 62] width 19 height 19
type input "601"
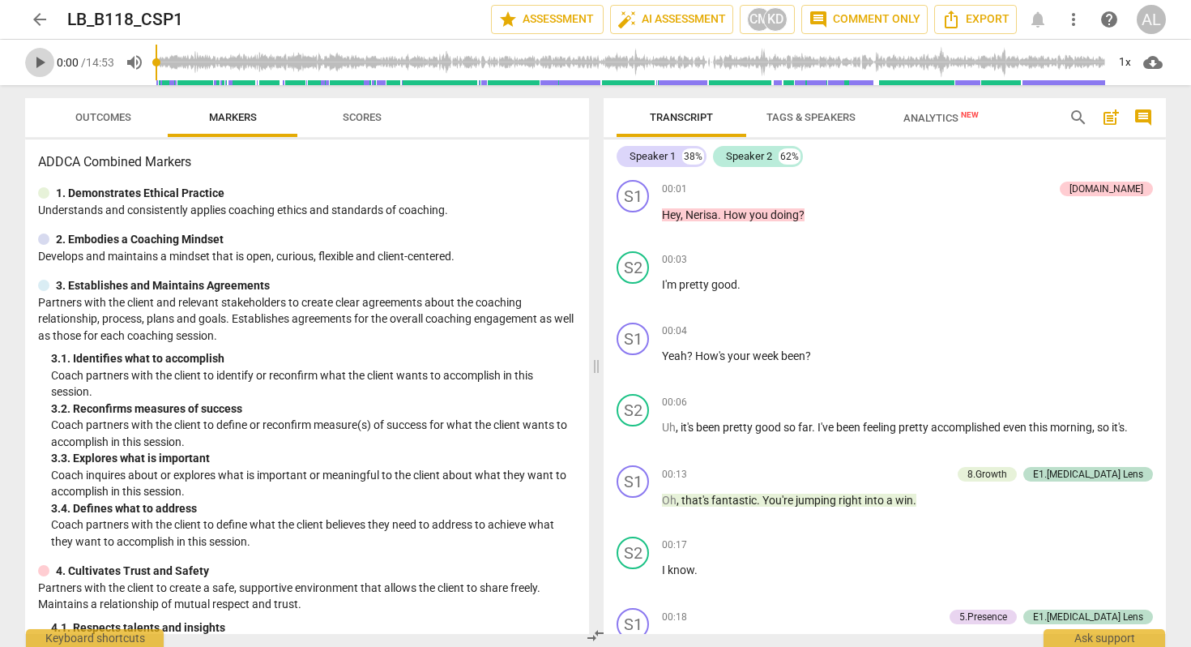
click at [35, 62] on span "play_arrow" at bounding box center [39, 62] width 19 height 19
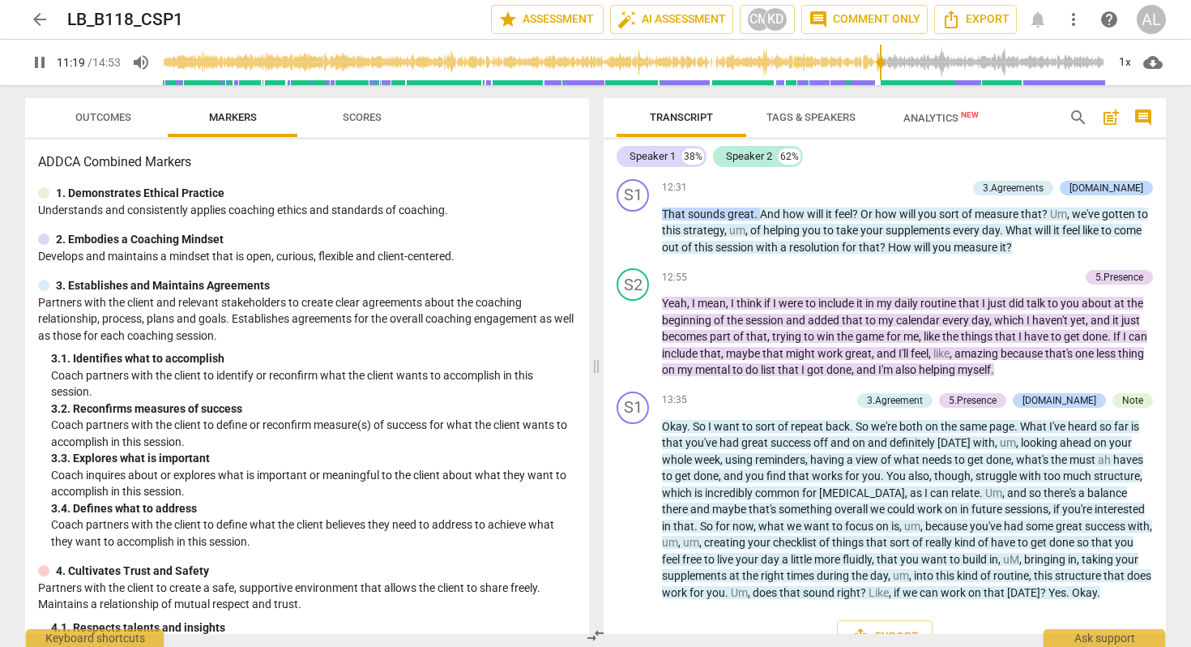
scroll to position [4807, 0]
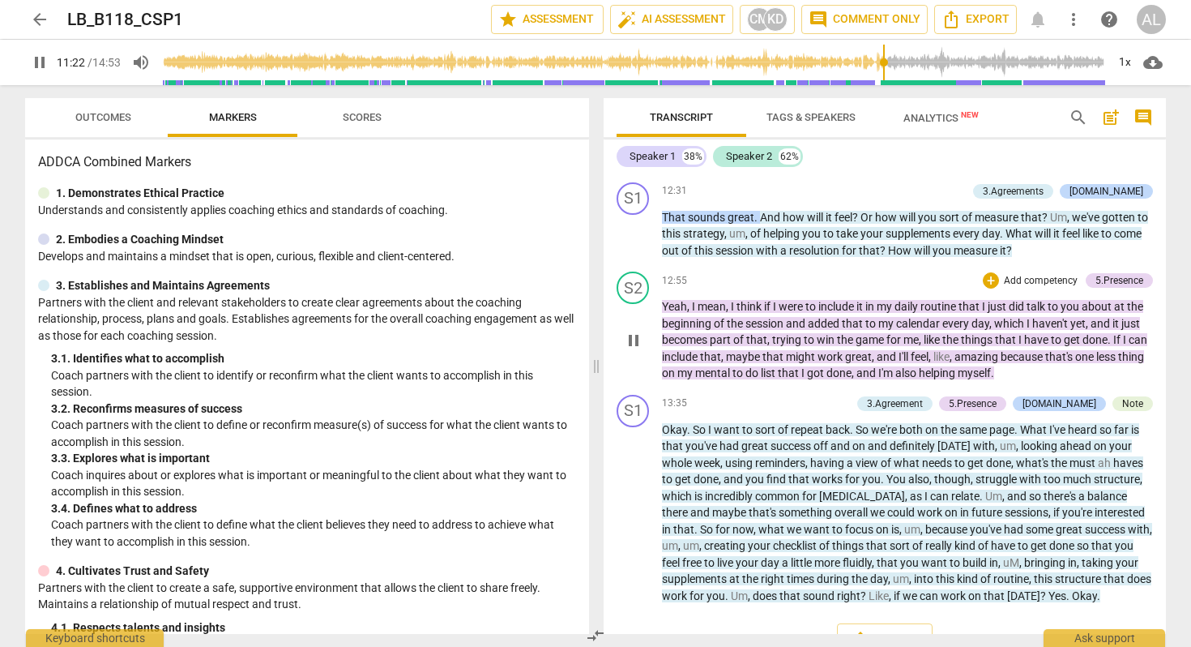
click at [639, 331] on span "pause" at bounding box center [633, 340] width 19 height 19
click at [639, 331] on span "play_arrow" at bounding box center [633, 340] width 19 height 19
click at [635, 503] on span "play_arrow" at bounding box center [633, 512] width 19 height 19
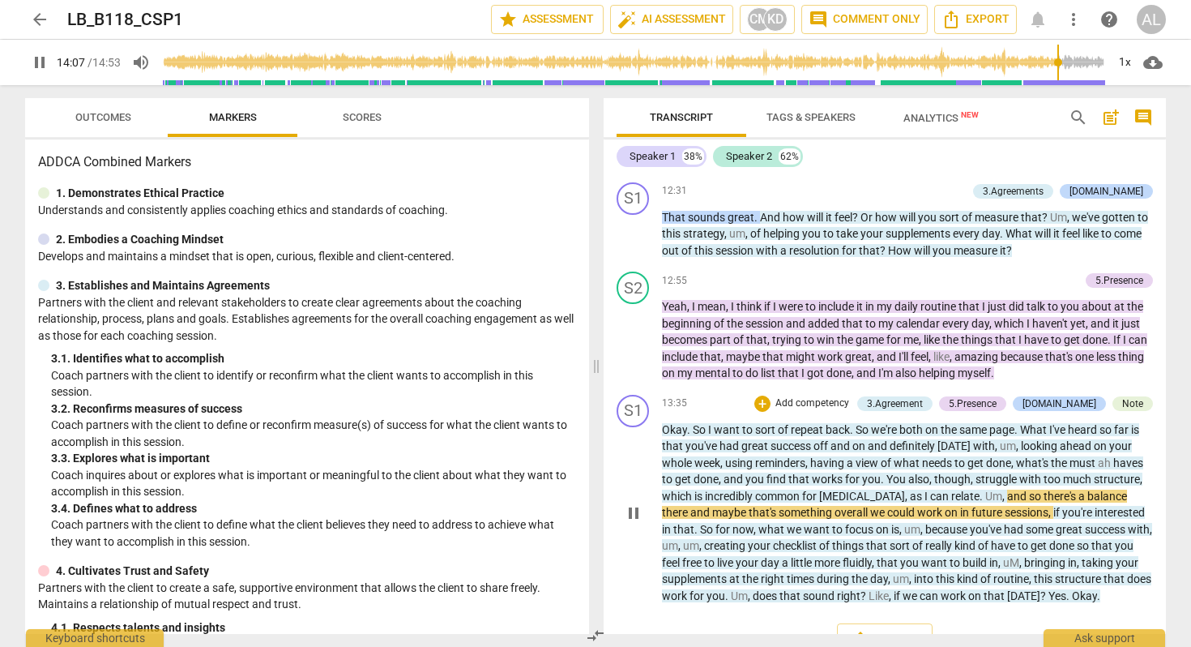
scroll to position [4810, 0]
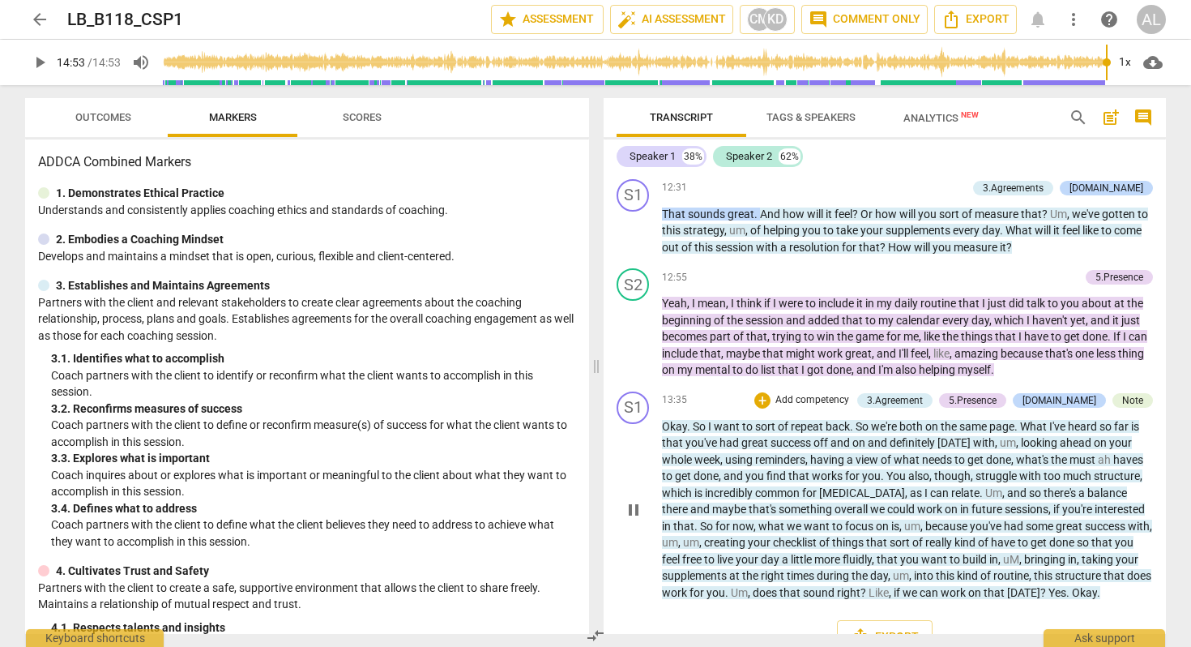
type input "893"
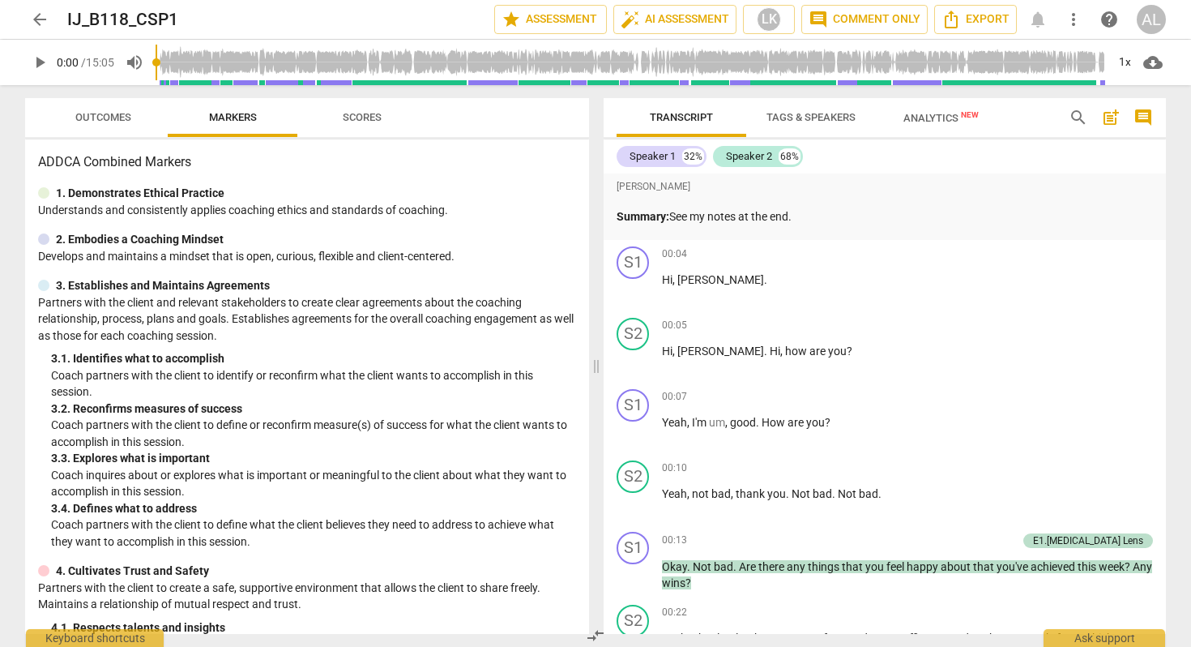
click at [44, 62] on span "play_arrow" at bounding box center [39, 62] width 19 height 19
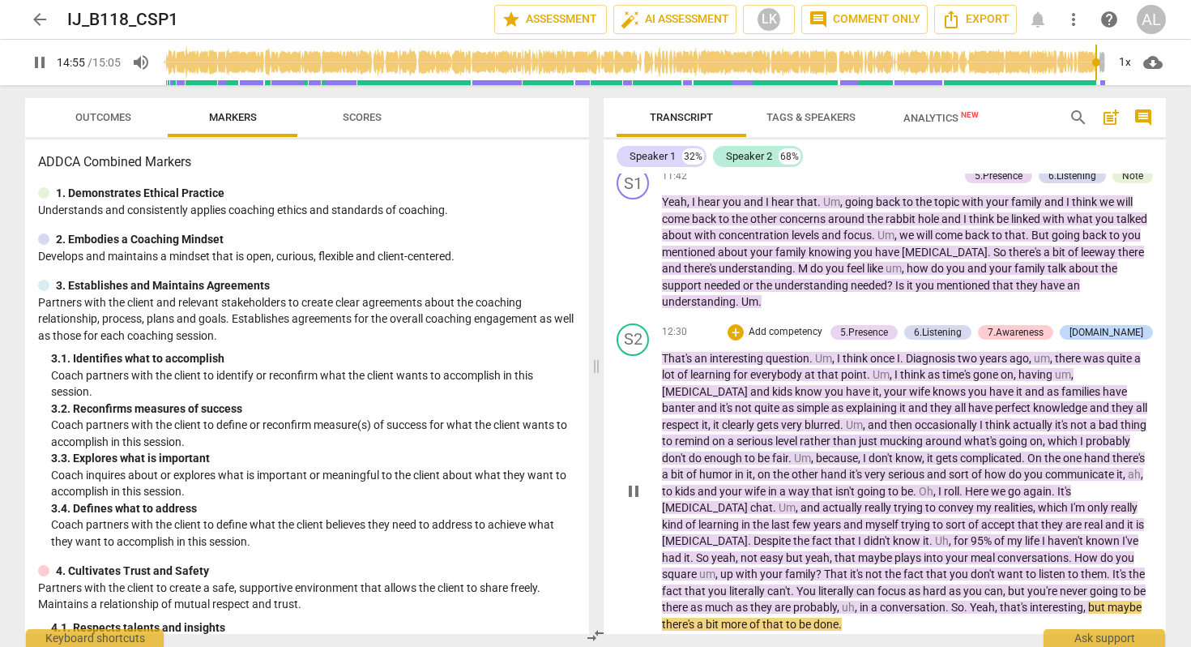
scroll to position [2850, 0]
click at [634, 244] on span "pause" at bounding box center [633, 251] width 19 height 19
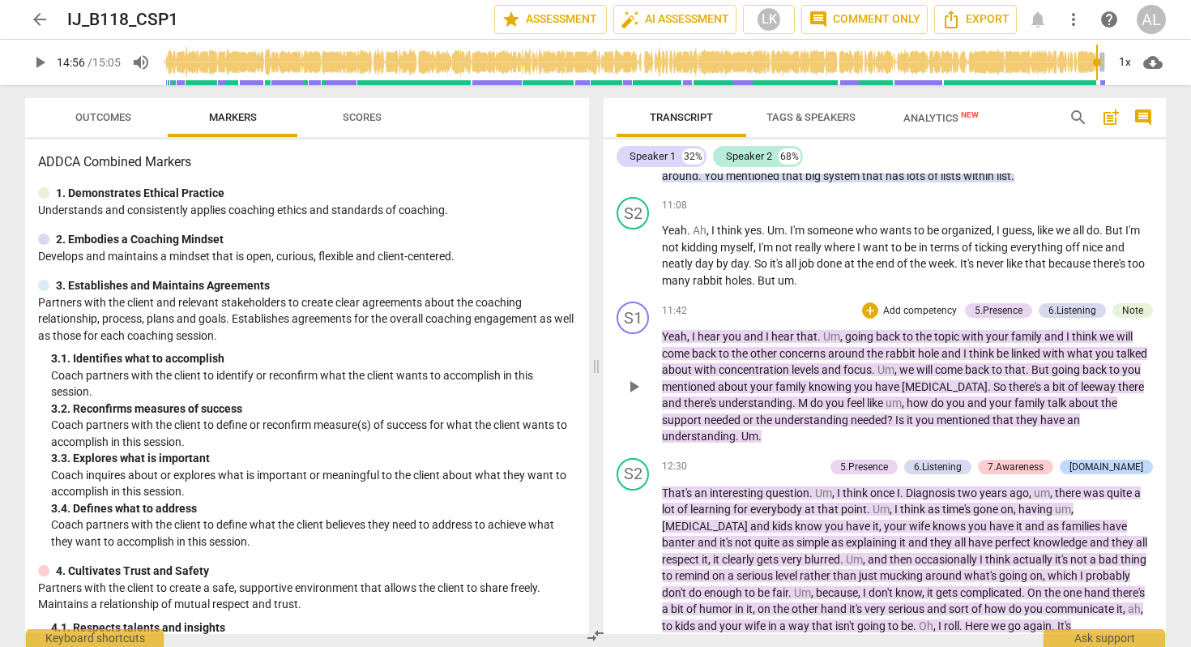
scroll to position [2711, 0]
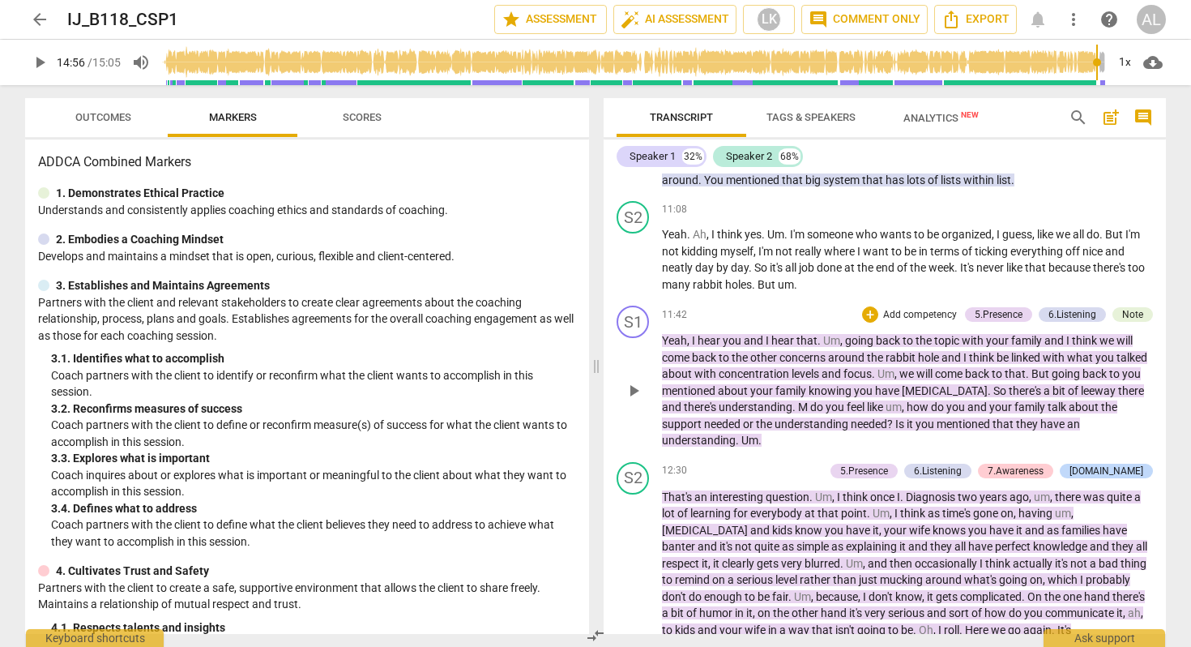
click at [634, 386] on span "play_arrow" at bounding box center [633, 390] width 19 height 19
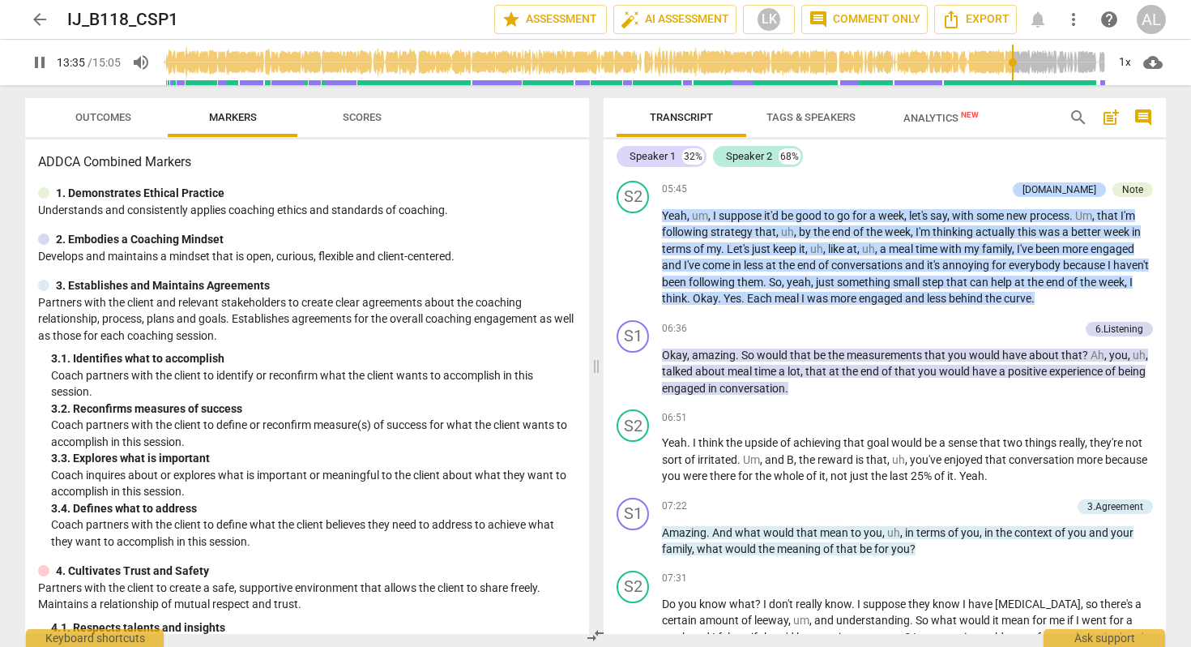
scroll to position [1653, 0]
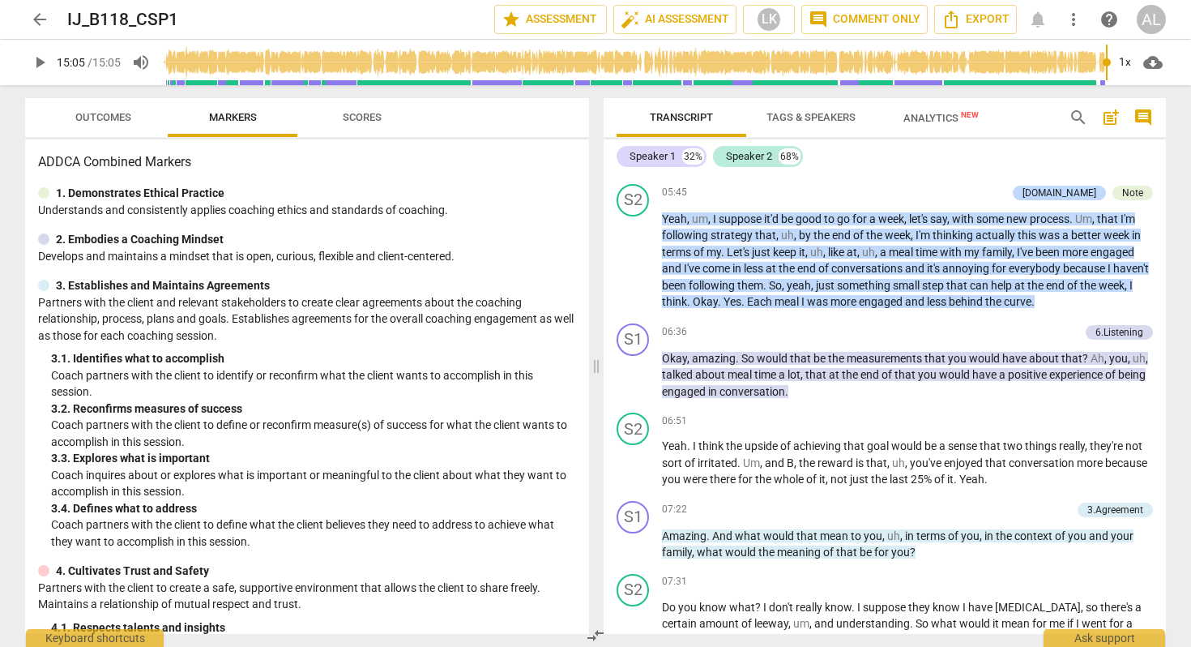
type input "905"
